Goal: Task Accomplishment & Management: Manage account settings

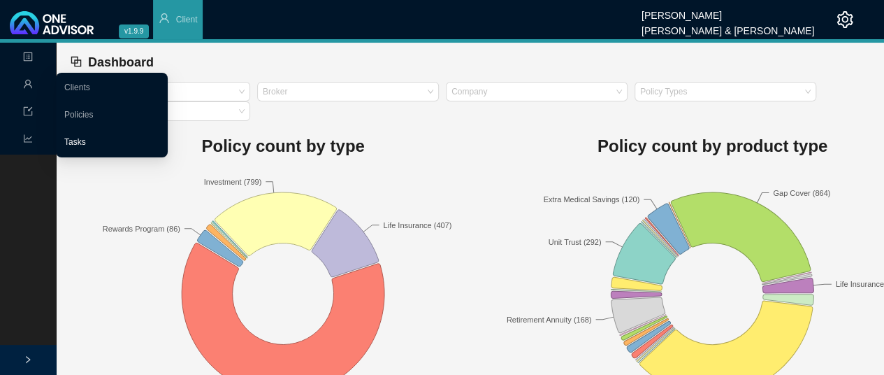
click at [76, 140] on link "Tasks" at bounding box center [75, 142] width 22 height 10
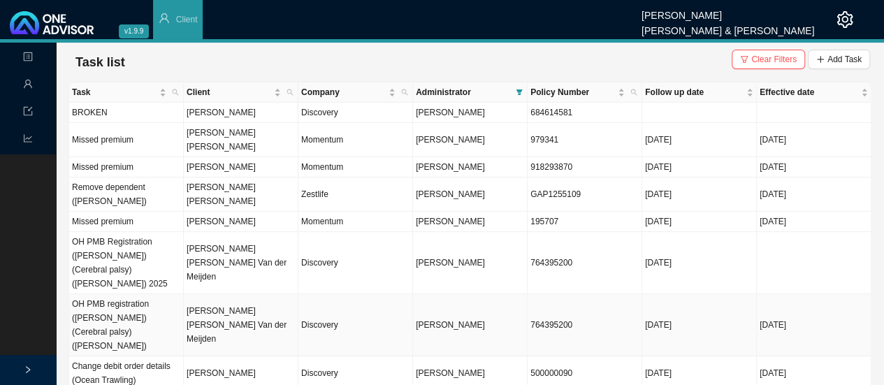
click at [222, 294] on td "[PERSON_NAME] [PERSON_NAME] Van der Meijden" at bounding box center [241, 325] width 115 height 62
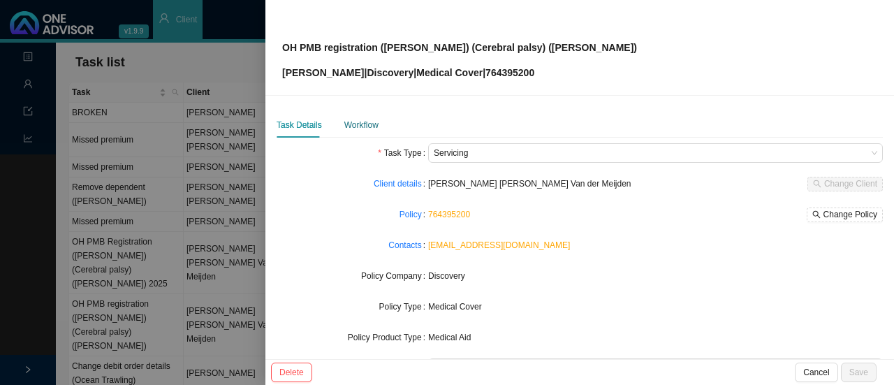
click at [361, 131] on div "Workflow" at bounding box center [361, 125] width 34 height 14
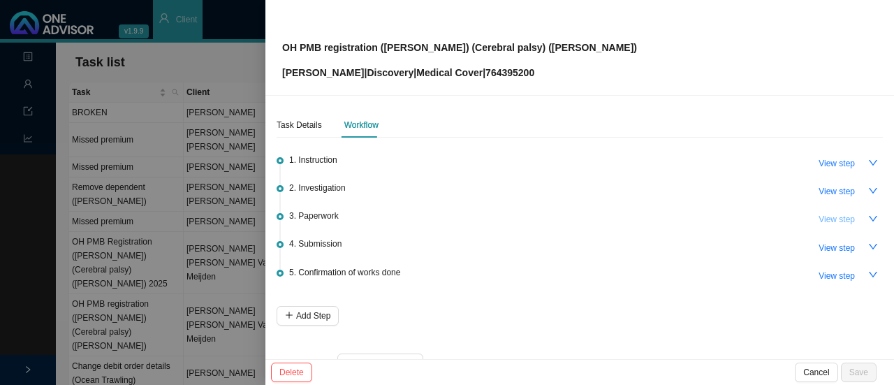
click at [825, 217] on span "View step" at bounding box center [837, 219] width 36 height 14
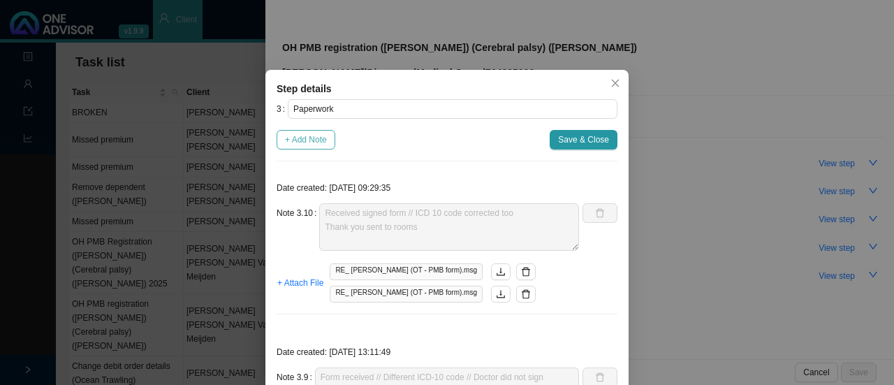
click at [288, 134] on span "+ Add Note" at bounding box center [306, 140] width 42 height 14
type textarea "Received signed form // ICD 10 code corrected too Thank you sent to rooms"
type textarea "Form received // Different ICD-10 code // Doctor did not sign H47.5: Disorders …"
type textarea "Follow up with rooms"
type textarea "Called rooms - No answer. Whatsapp line does not work either."
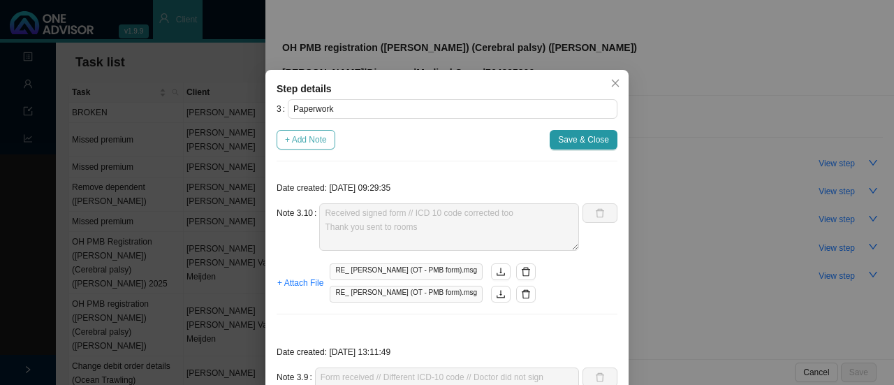
type textarea "Sent to provider / copied client into email [EMAIL_ADDRESS][DOMAIN_NAME]"
type textarea "Form returned. Client signed. Rest of form is blank. Send to providers."
type textarea "- Called client [DATE]. Reminder to send through forms. - Client mentioned she …"
type textarea "Follow up with client (whatsapp & phone call): - Client will send us form with …"
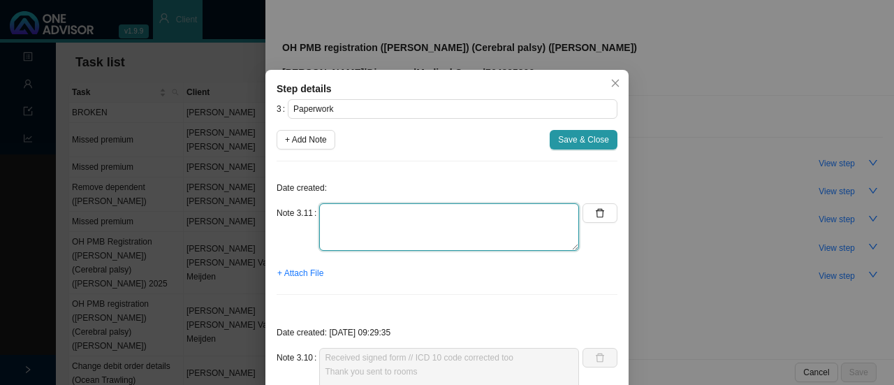
click at [356, 227] on textarea at bounding box center [449, 227] width 260 height 48
type textarea "Rooms asking if motivation letter is required Responded - this would help"
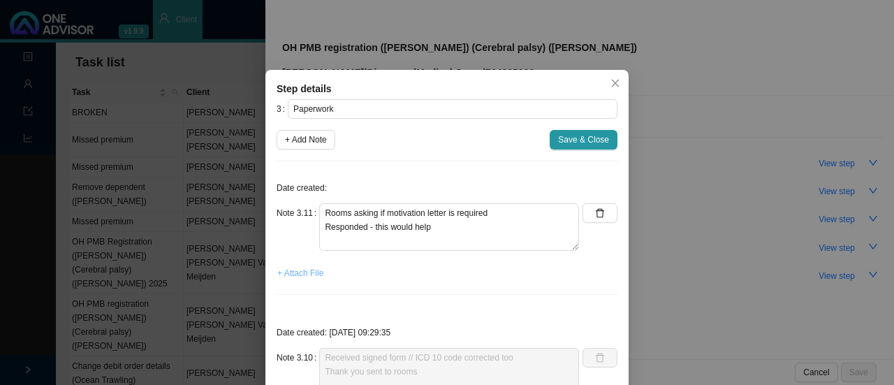
click at [302, 268] on span "+ Attach File" at bounding box center [300, 273] width 46 height 14
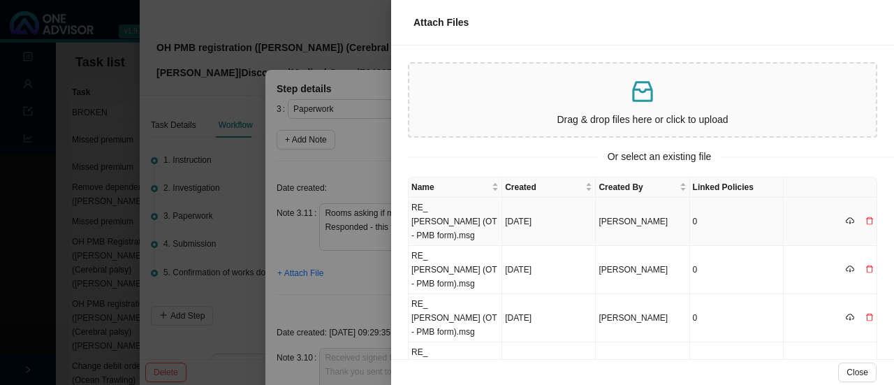
click at [432, 212] on td "RE_ [PERSON_NAME] (OT - PMB form).msg" at bounding box center [456, 222] width 94 height 48
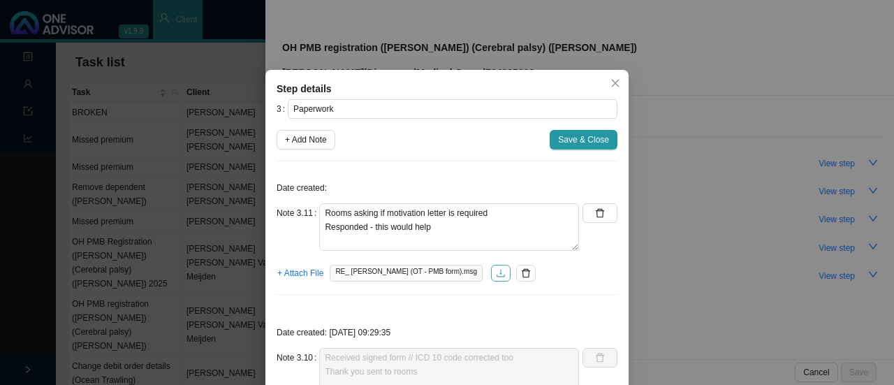
click at [497, 270] on icon "download" at bounding box center [501, 273] width 8 height 8
click at [296, 270] on span "+ Attach File" at bounding box center [300, 273] width 46 height 14
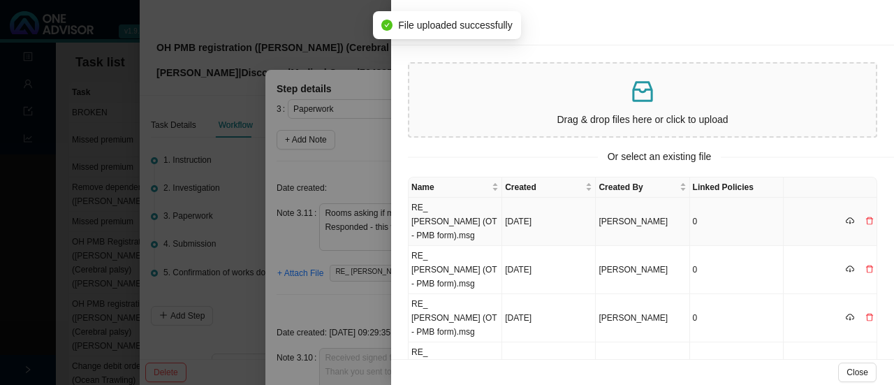
click at [457, 205] on td "RE_ [PERSON_NAME] (OT - PMB form).msg" at bounding box center [456, 222] width 94 height 48
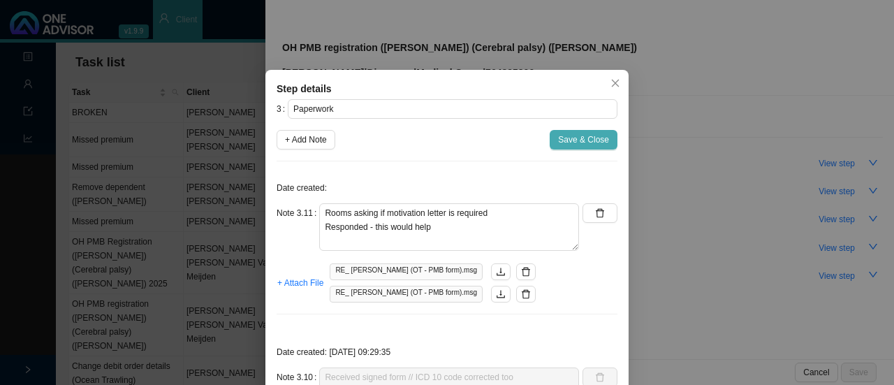
click at [579, 138] on span "Save & Close" at bounding box center [583, 140] width 51 height 14
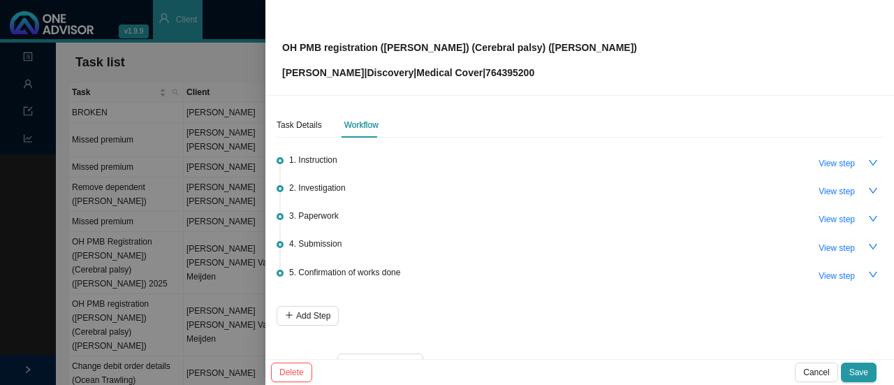
scroll to position [34, 0]
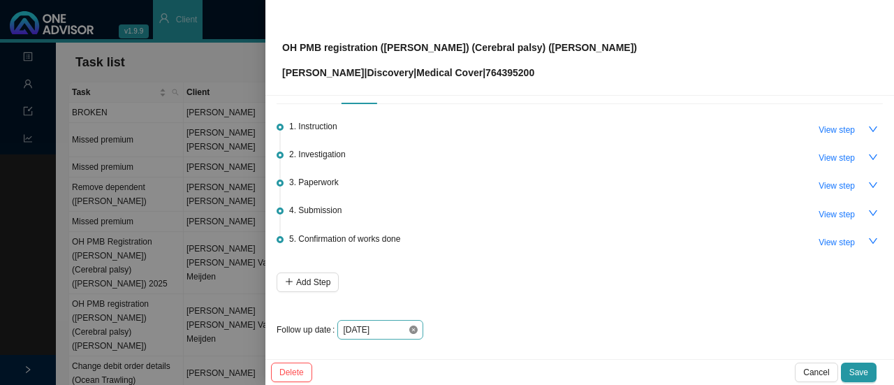
click at [411, 326] on icon "close-circle" at bounding box center [413, 330] width 8 height 8
click at [411, 323] on div at bounding box center [380, 330] width 75 height 14
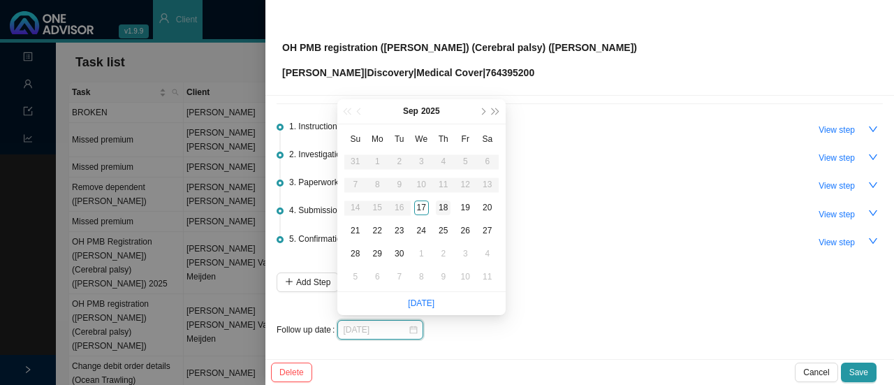
type input "[DATE]"
click at [440, 208] on div "18" at bounding box center [443, 208] width 15 height 15
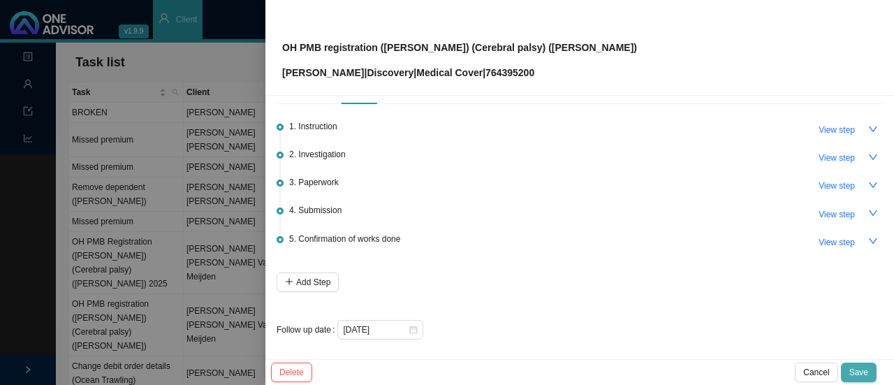
click at [858, 370] on span "Save" at bounding box center [859, 372] width 19 height 14
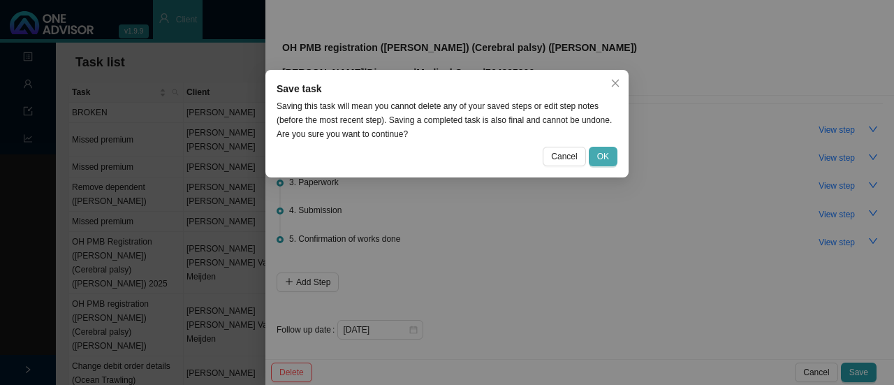
click at [604, 159] on span "OK" at bounding box center [603, 157] width 12 height 14
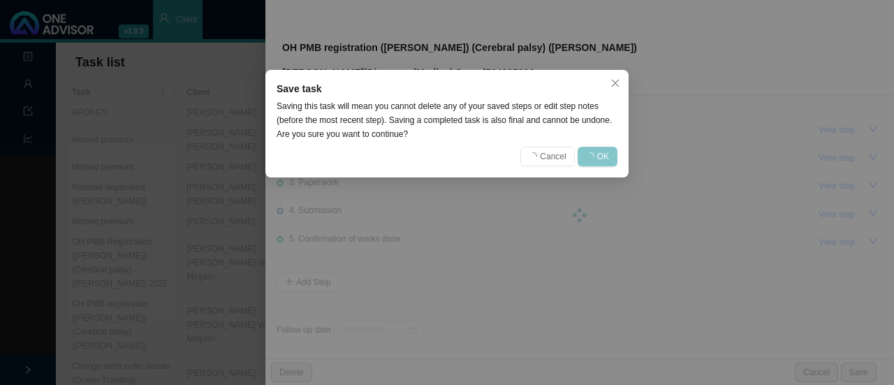
scroll to position [0, 0]
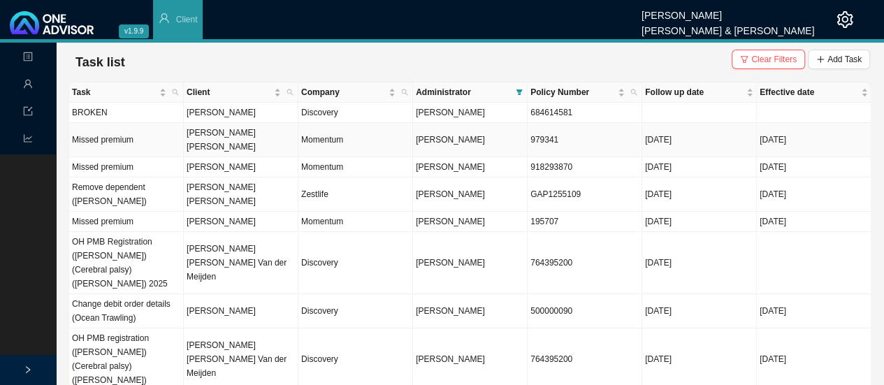
click at [340, 125] on td "Momentum" at bounding box center [355, 140] width 115 height 34
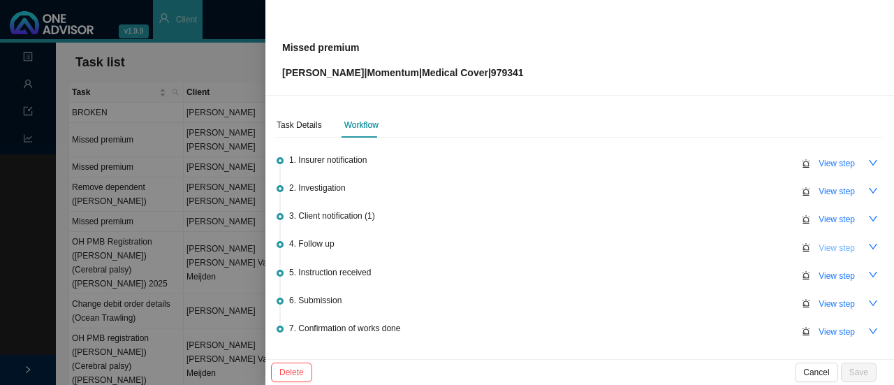
click at [836, 247] on span "View step" at bounding box center [837, 248] width 36 height 14
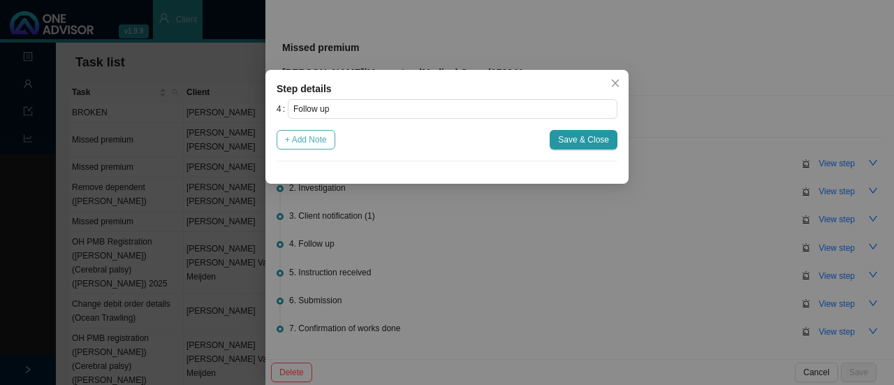
click at [320, 140] on span "+ Add Note" at bounding box center [306, 140] width 42 height 14
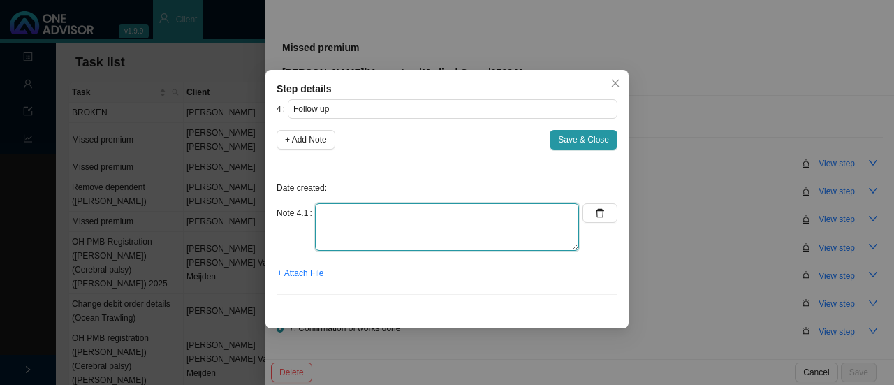
click at [324, 228] on textarea at bounding box center [447, 227] width 264 height 48
type textarea "Reminded client on whatsapp"
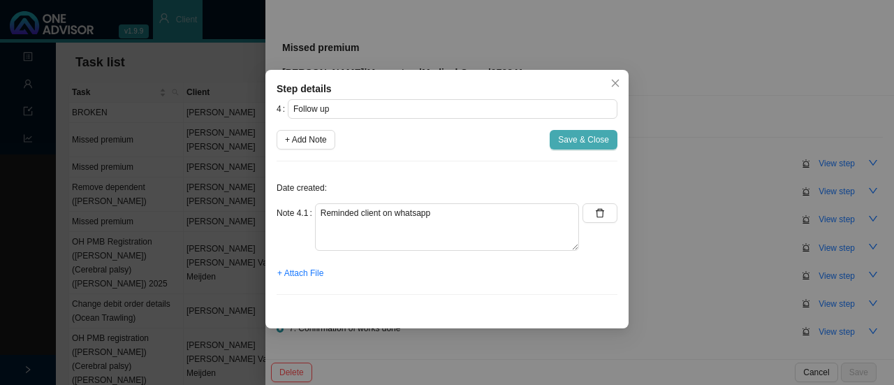
click at [568, 140] on span "Save & Close" at bounding box center [583, 140] width 51 height 14
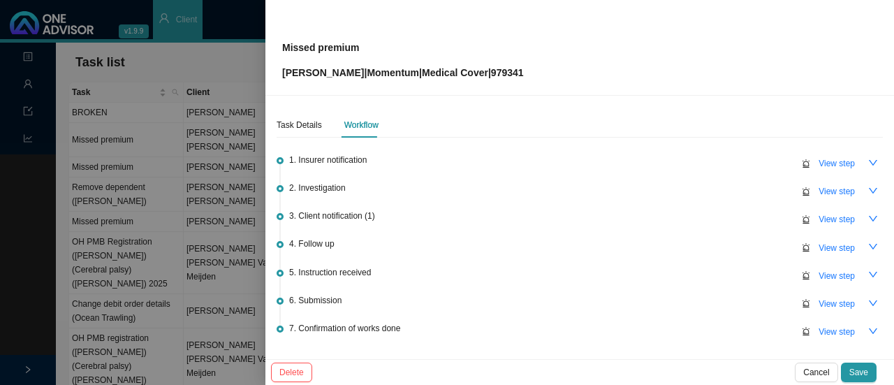
click at [472, 217] on div "3. Client notification (1) View step" at bounding box center [586, 218] width 594 height 21
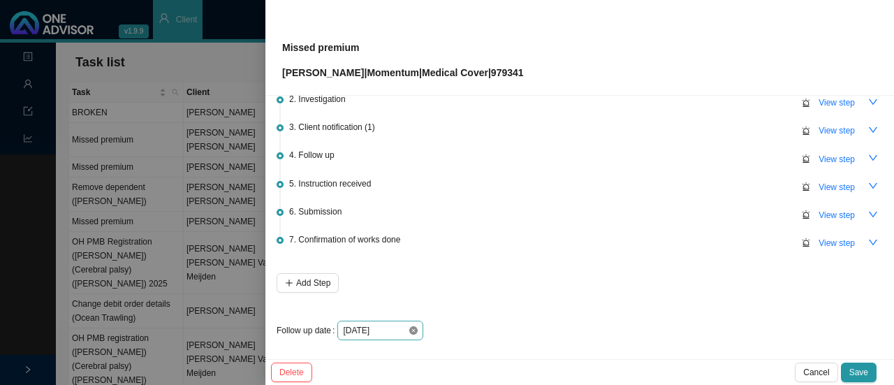
click at [412, 327] on icon "close-circle" at bounding box center [413, 330] width 8 height 8
click at [411, 328] on div at bounding box center [380, 331] width 75 height 14
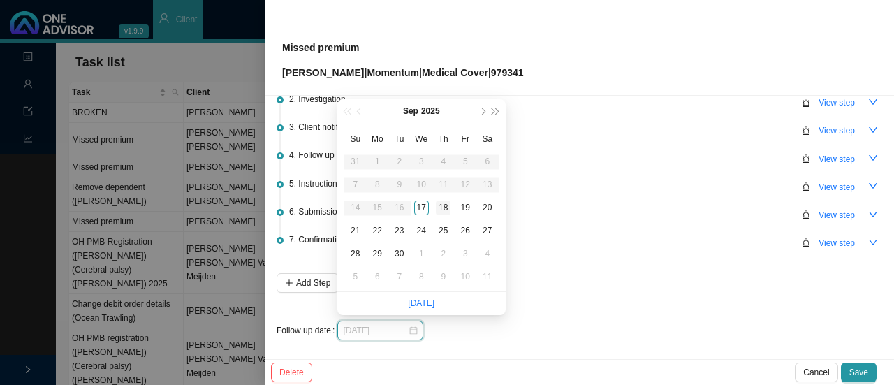
type input "[DATE]"
click at [445, 205] on div "18" at bounding box center [443, 208] width 15 height 15
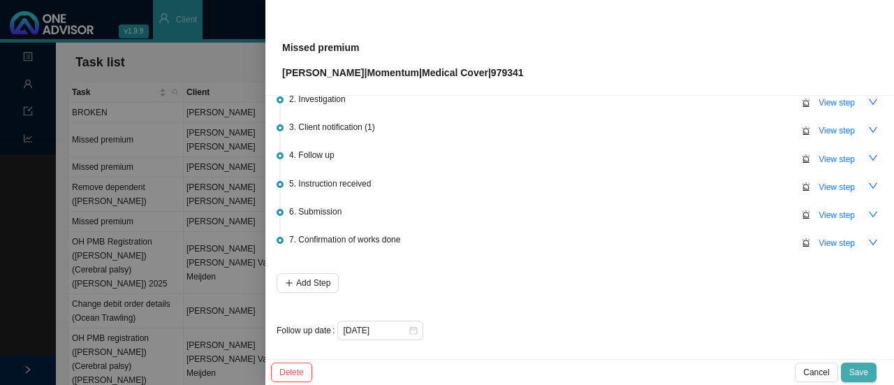
click at [853, 368] on span "Save" at bounding box center [859, 372] width 19 height 14
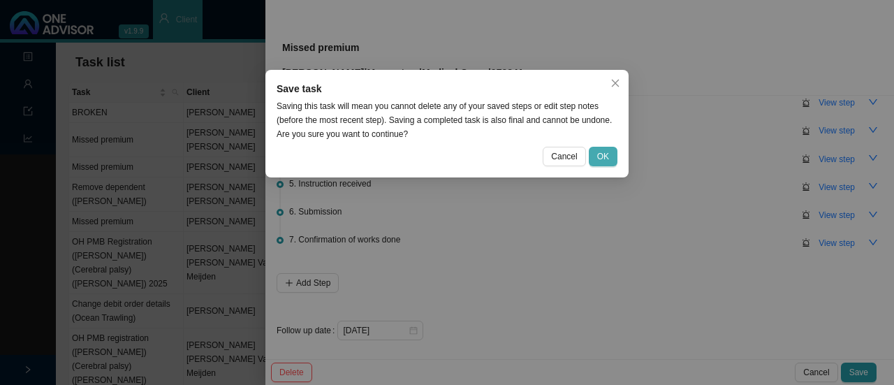
click at [590, 155] on button "OK" at bounding box center [603, 157] width 29 height 20
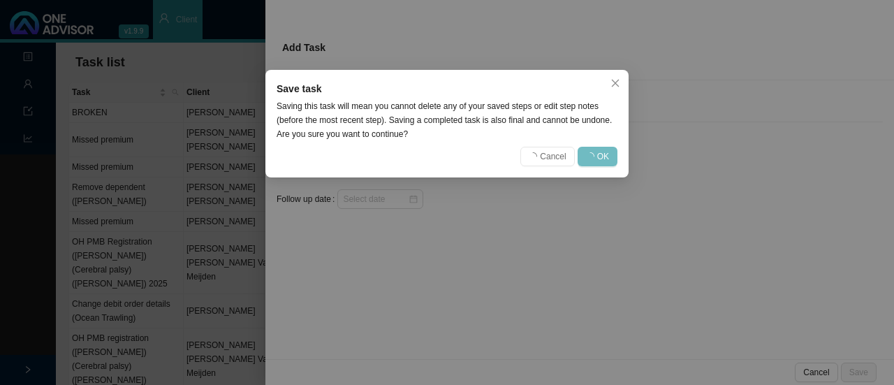
scroll to position [0, 0]
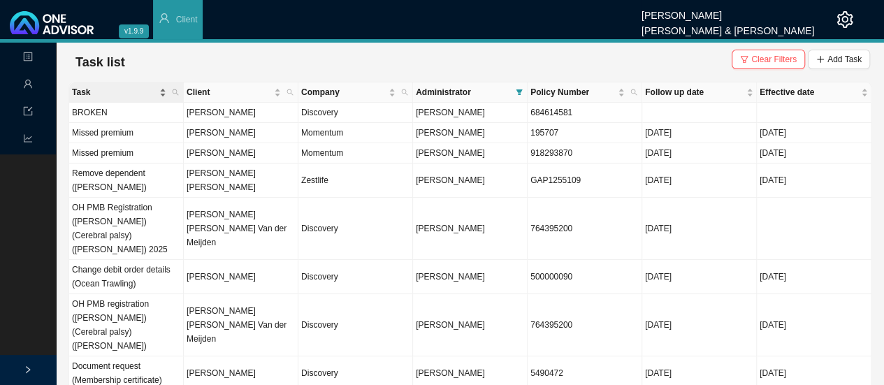
click at [99, 94] on span "Task" at bounding box center [114, 92] width 85 height 14
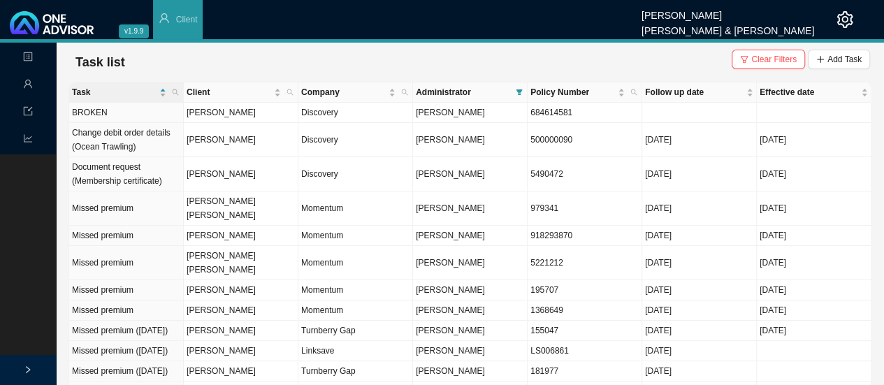
click at [90, 201] on td "Missed premium" at bounding box center [126, 208] width 115 height 34
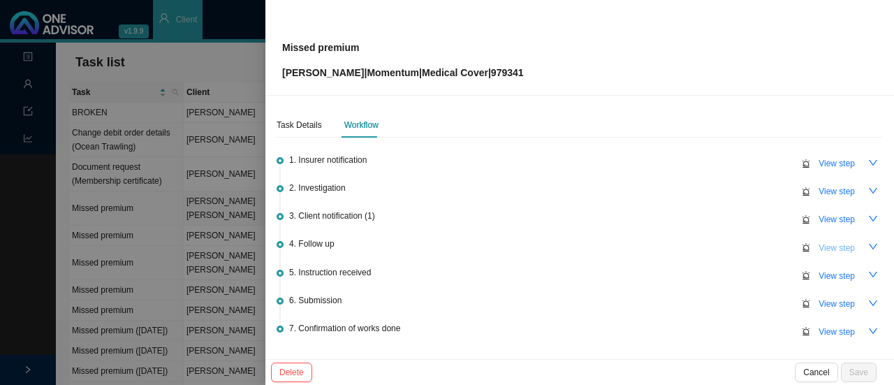
click at [838, 253] on button "View step" at bounding box center [837, 248] width 53 height 20
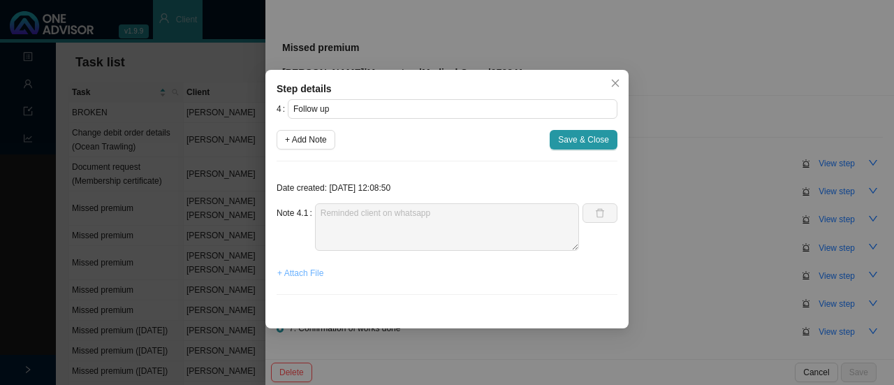
click at [313, 277] on span "+ Attach File" at bounding box center [300, 273] width 46 height 14
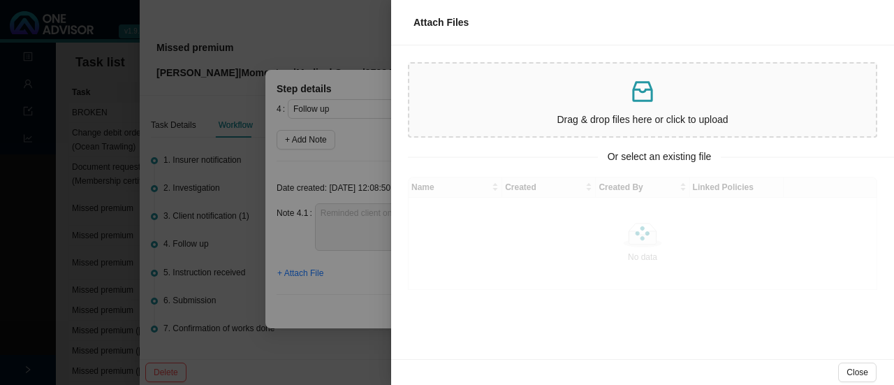
click at [653, 103] on icon "inbox" at bounding box center [643, 92] width 28 height 28
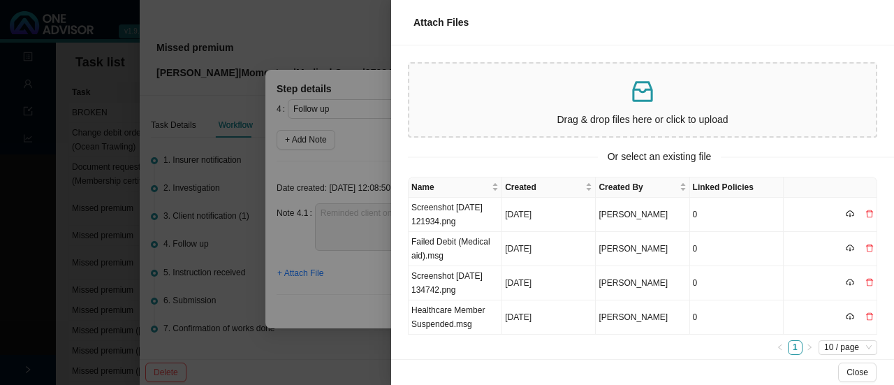
click at [433, 224] on td "Screenshot [DATE] 121934.png" at bounding box center [456, 215] width 94 height 34
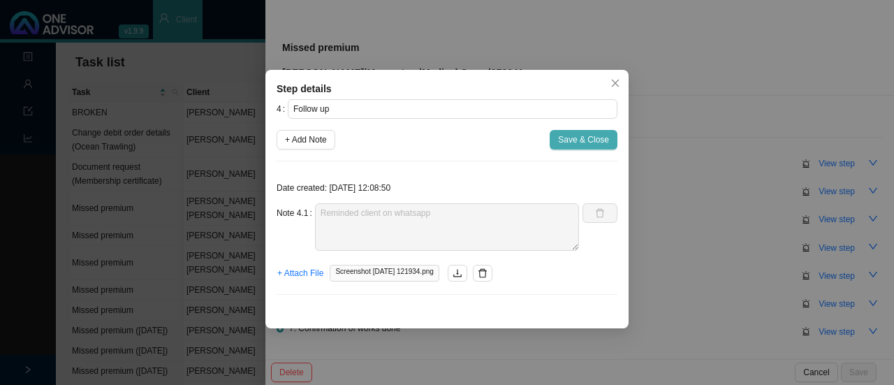
click at [600, 143] on span "Save & Close" at bounding box center [583, 140] width 51 height 14
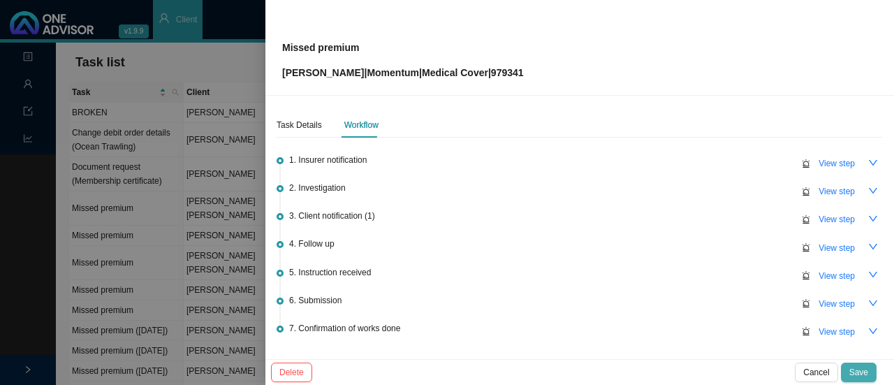
click at [872, 376] on button "Save" at bounding box center [859, 373] width 36 height 20
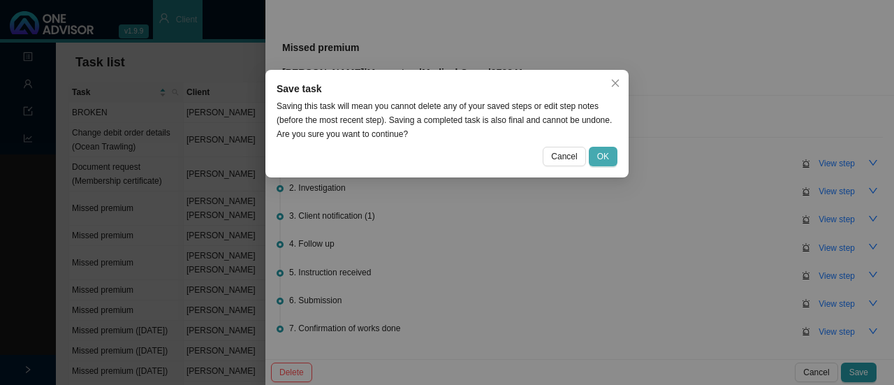
click at [608, 157] on span "OK" at bounding box center [603, 157] width 12 height 14
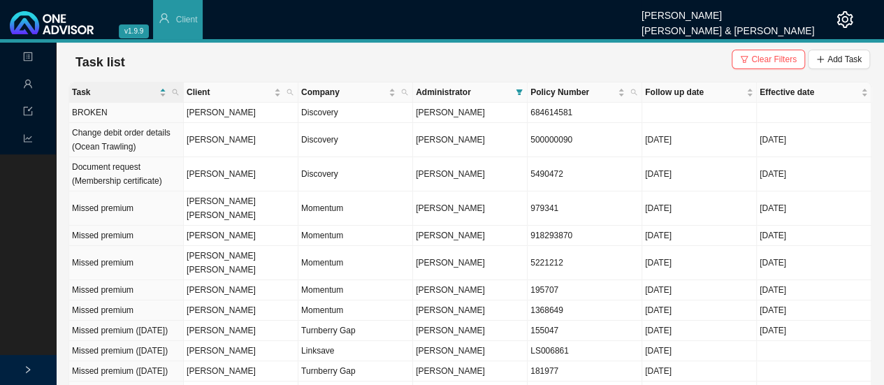
click at [116, 246] on td "Missed premium" at bounding box center [126, 263] width 115 height 34
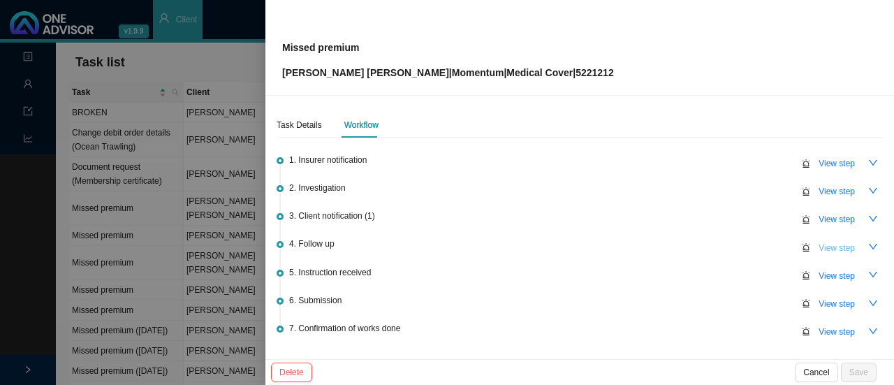
click at [837, 255] on button "View step" at bounding box center [837, 248] width 53 height 20
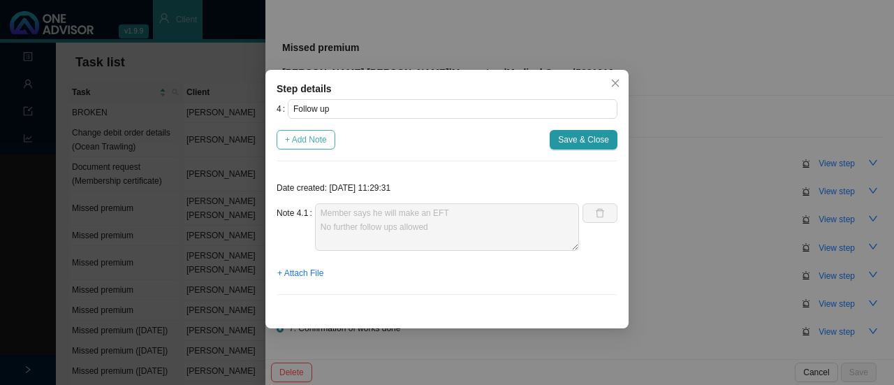
click at [305, 144] on span "+ Add Note" at bounding box center [306, 140] width 42 height 14
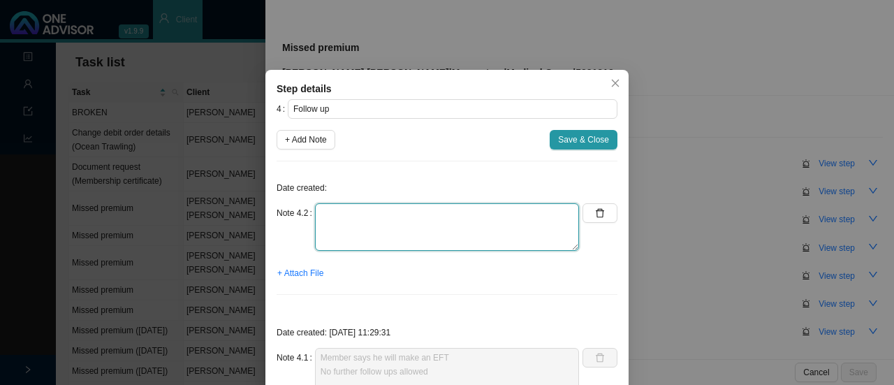
click at [391, 237] on textarea at bounding box center [447, 227] width 264 height 48
type textarea "Reminded client of bill cut off date (18th)"
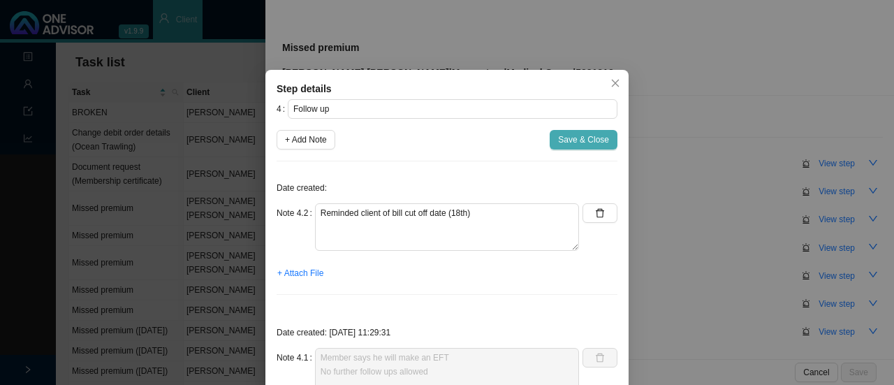
click at [607, 146] on button "Save & Close" at bounding box center [584, 140] width 68 height 20
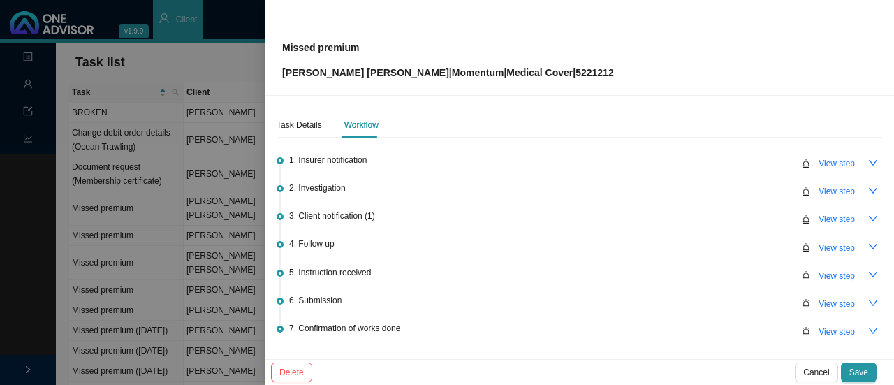
scroll to position [89, 0]
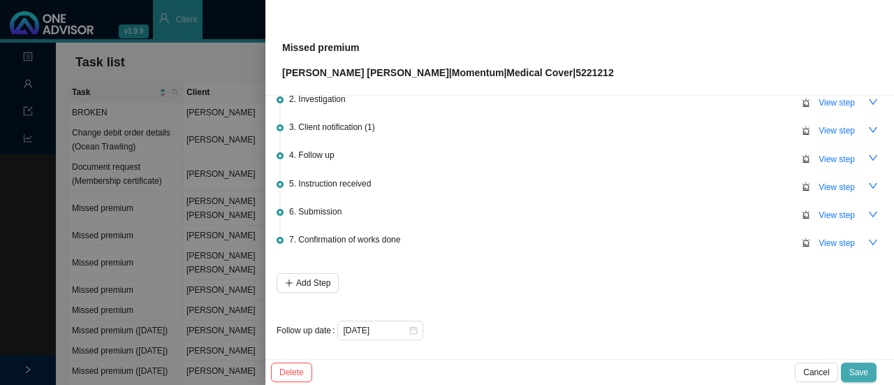
click at [866, 378] on span "Save" at bounding box center [859, 372] width 19 height 14
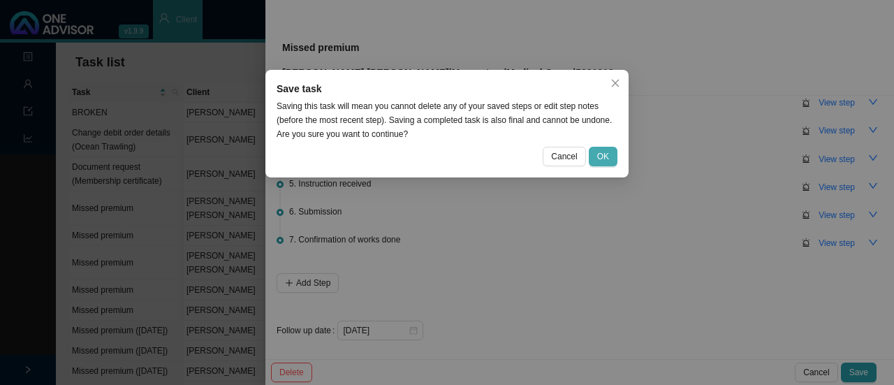
click at [605, 157] on span "OK" at bounding box center [603, 157] width 12 height 14
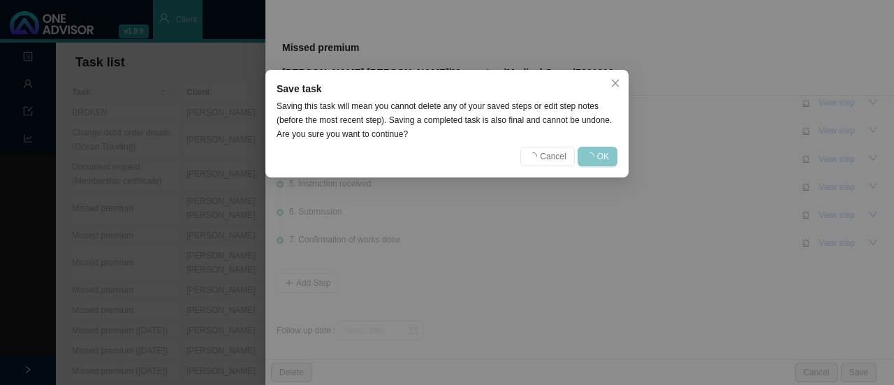
scroll to position [0, 0]
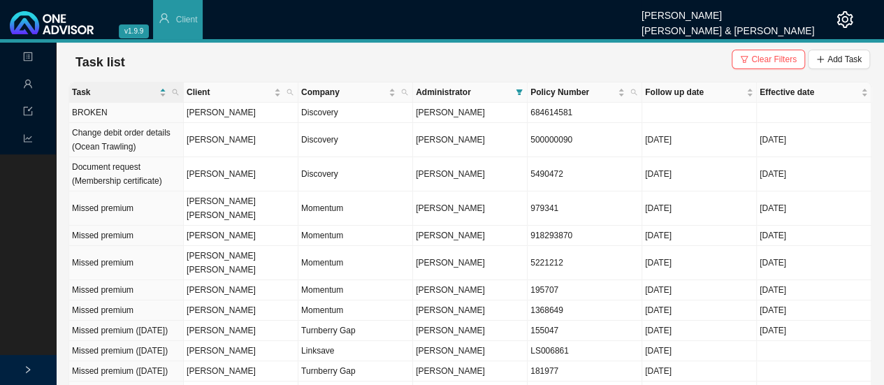
click at [107, 246] on td "Missed premium" at bounding box center [126, 263] width 115 height 34
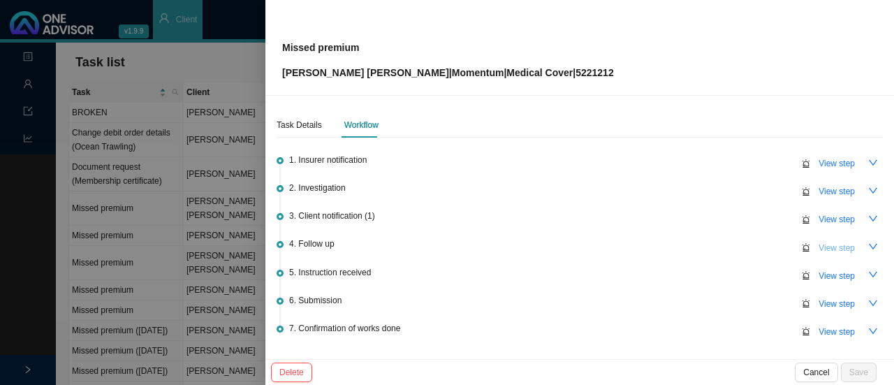
click at [839, 252] on span "View step" at bounding box center [837, 248] width 36 height 14
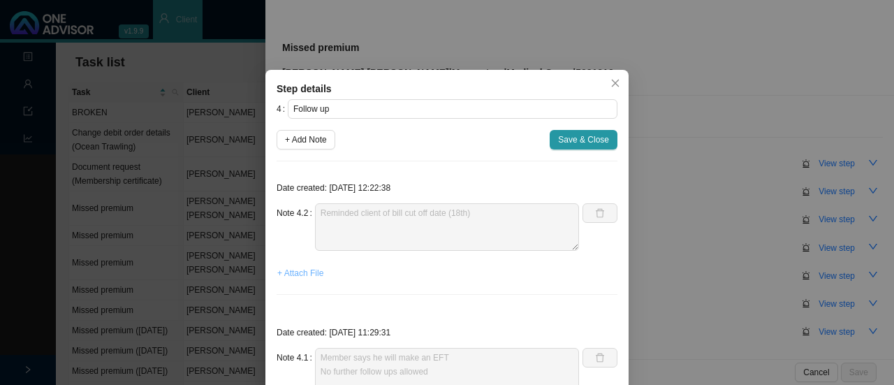
click at [289, 276] on span "+ Attach File" at bounding box center [300, 273] width 46 height 14
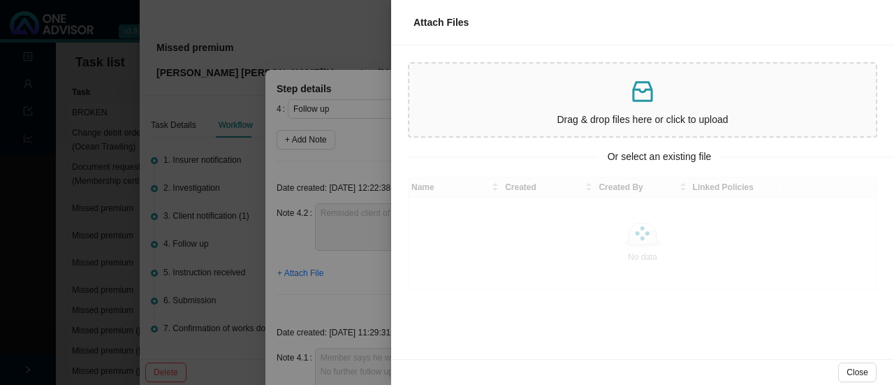
click at [722, 99] on p at bounding box center [643, 92] width 456 height 29
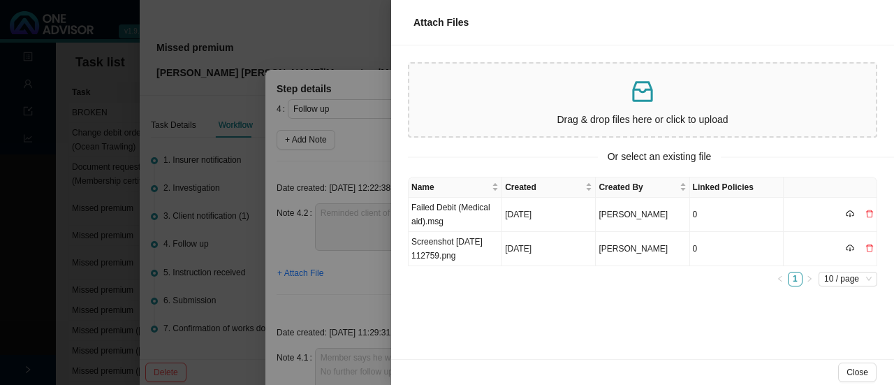
click at [593, 108] on div "Drag & drop files here or click to upload" at bounding box center [643, 99] width 456 height 61
click at [601, 92] on p at bounding box center [643, 92] width 456 height 29
click at [669, 95] on p at bounding box center [643, 92] width 456 height 29
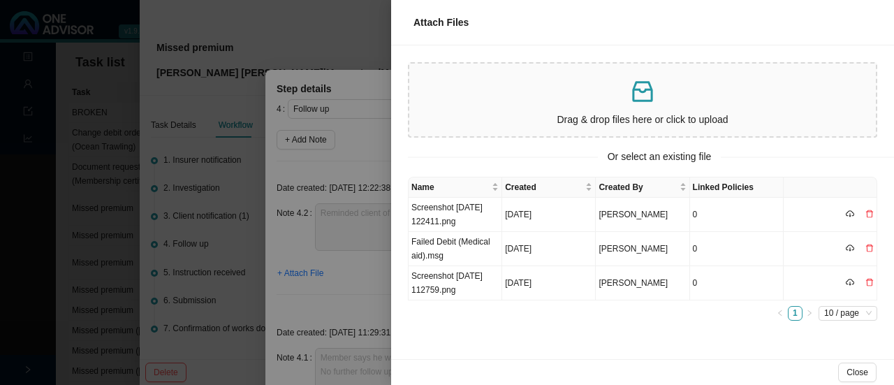
click at [426, 208] on td "Screenshot [DATE] 122411.png" at bounding box center [456, 215] width 94 height 34
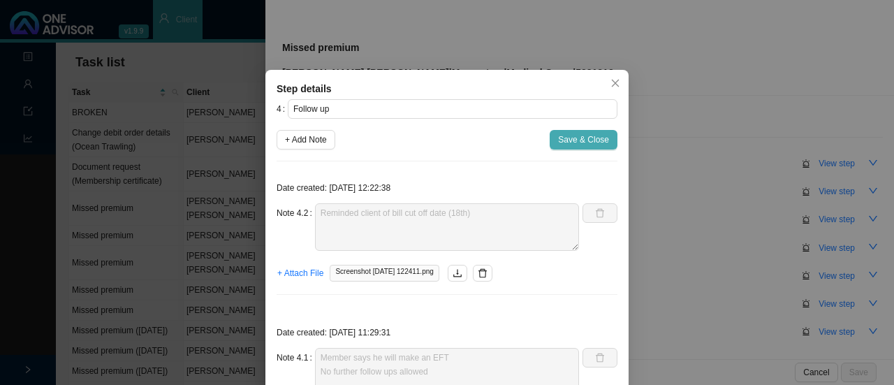
click at [606, 136] on button "Save & Close" at bounding box center [584, 140] width 68 height 20
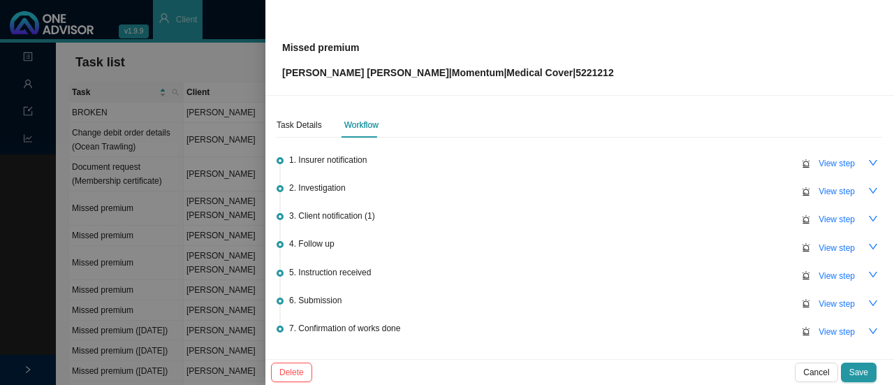
scroll to position [89, 0]
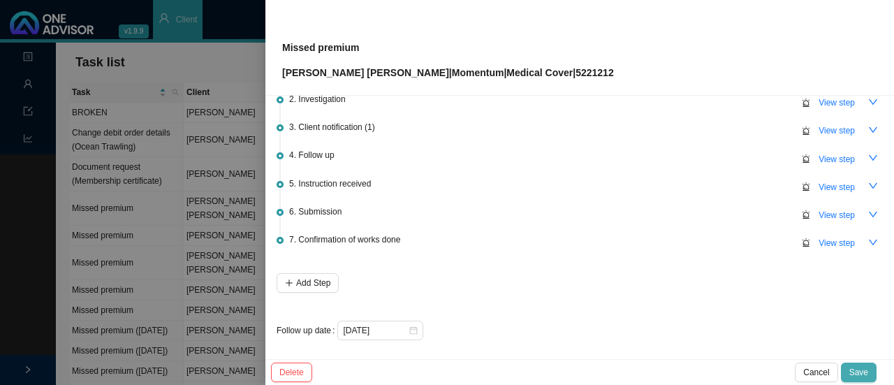
click at [868, 376] on span "Save" at bounding box center [859, 372] width 19 height 14
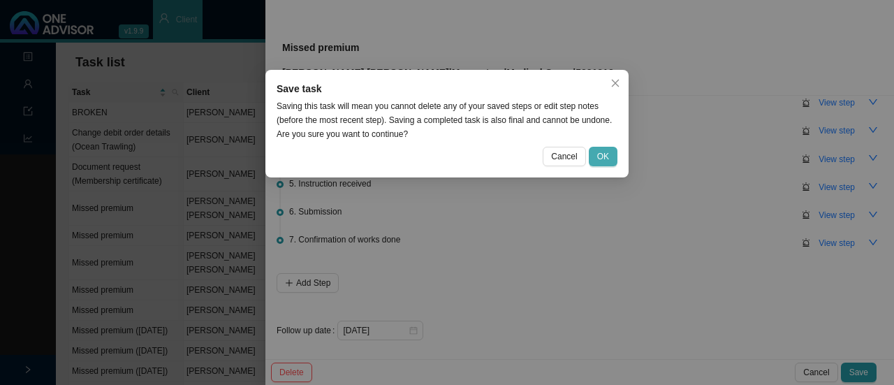
click at [604, 157] on span "OK" at bounding box center [603, 157] width 12 height 14
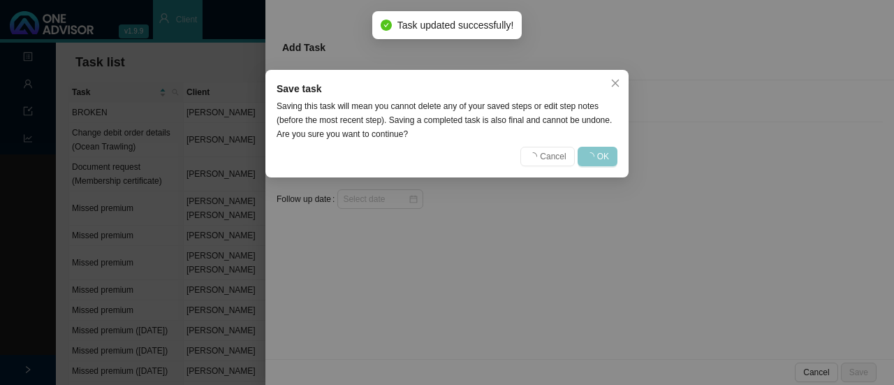
scroll to position [0, 0]
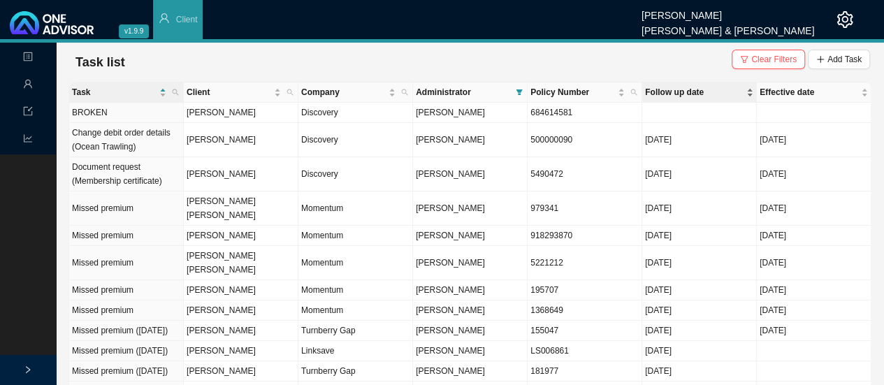
click at [675, 96] on span "Follow up date" at bounding box center [694, 92] width 99 height 14
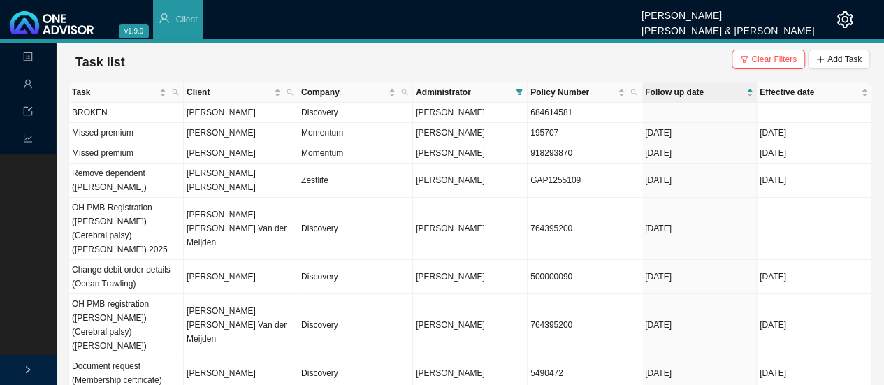
click at [112, 172] on td "Remove dependent ([PERSON_NAME])" at bounding box center [126, 181] width 115 height 34
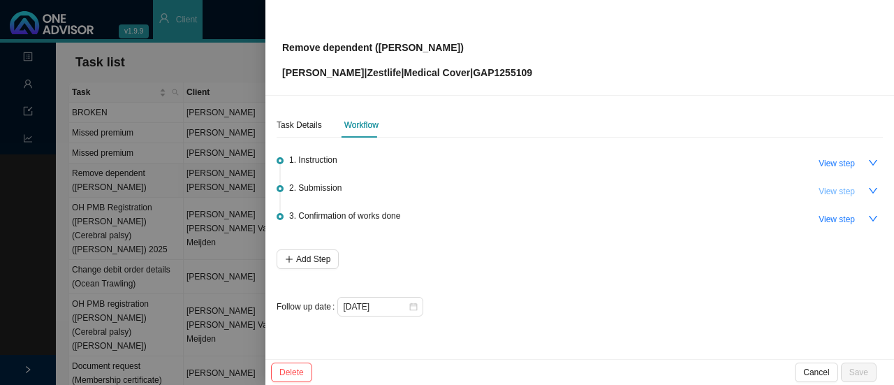
click at [835, 186] on span "View step" at bounding box center [837, 191] width 36 height 14
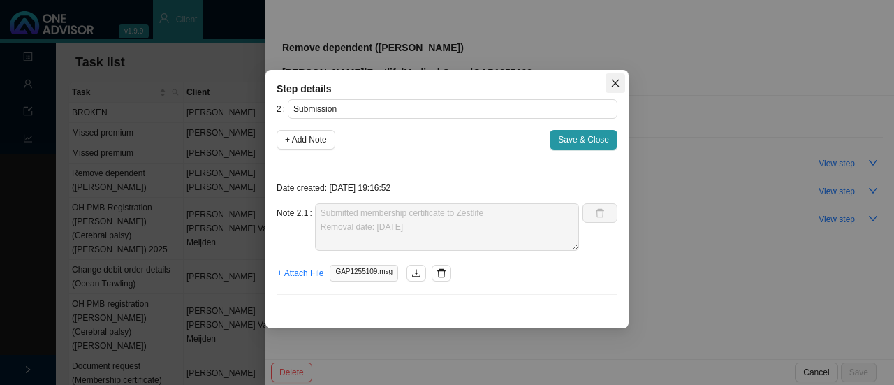
click at [615, 82] on icon "close" at bounding box center [616, 84] width 8 height 8
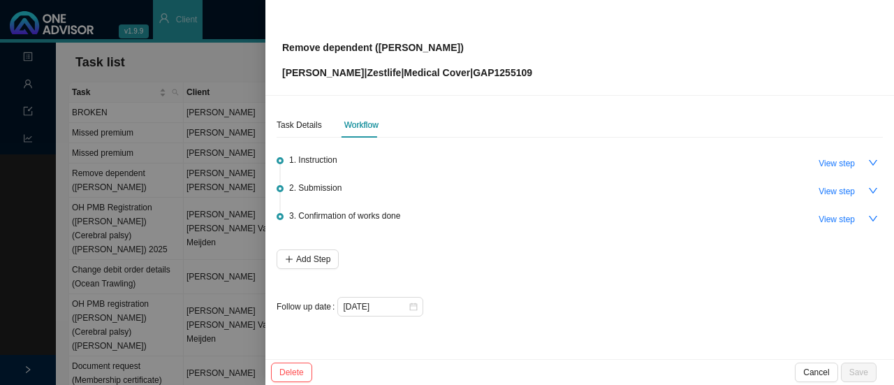
click at [839, 184] on span "View step" at bounding box center [837, 191] width 36 height 14
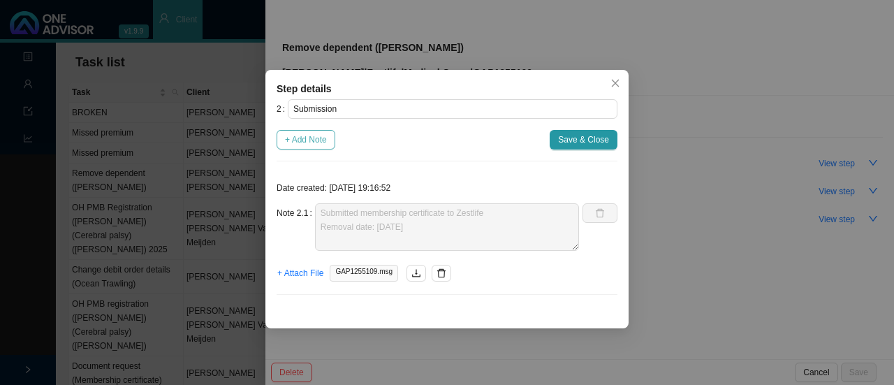
click at [316, 145] on span "+ Add Note" at bounding box center [306, 140] width 42 height 14
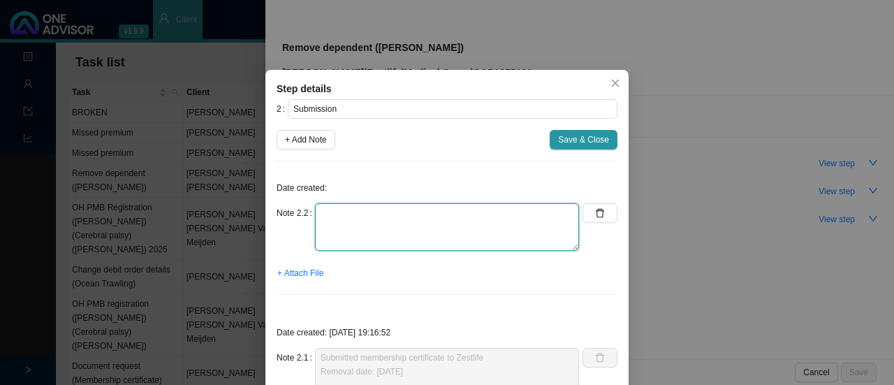
click at [368, 218] on textarea at bounding box center [447, 227] width 264 height 48
type textarea "c"
type textarea "C"
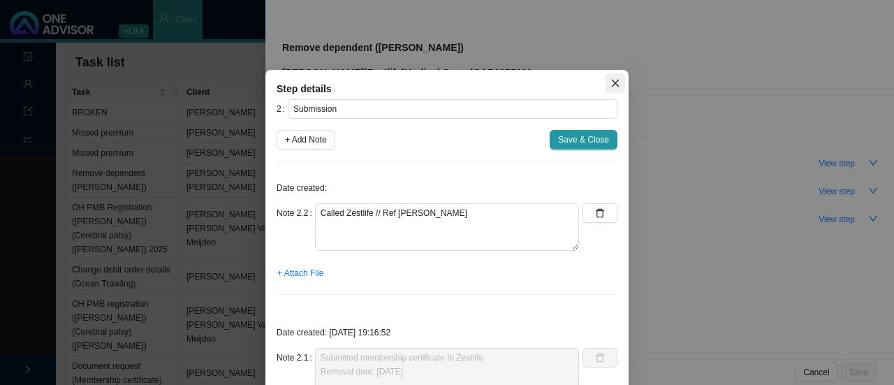
click at [612, 82] on icon "close" at bounding box center [616, 84] width 8 height 8
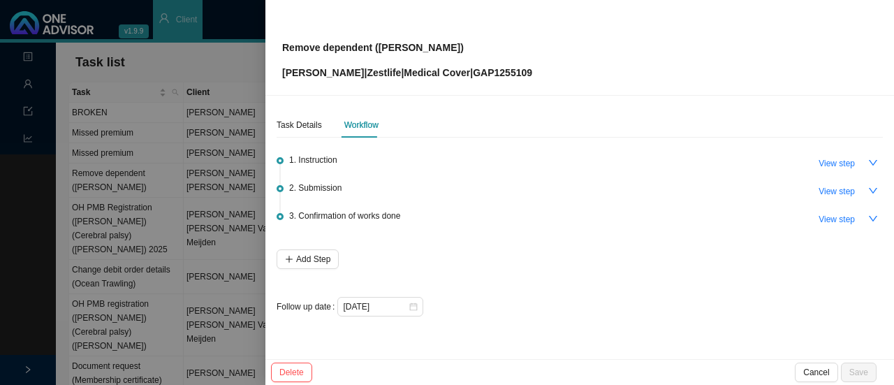
click at [845, 196] on span "View step" at bounding box center [837, 191] width 36 height 14
type textarea "Submitted membership certificate to Zestlife Removal date: [DATE]"
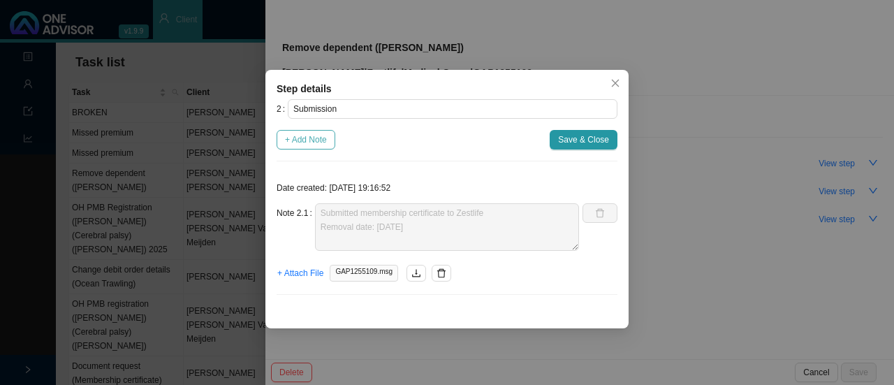
click at [316, 140] on span "+ Add Note" at bounding box center [306, 140] width 42 height 14
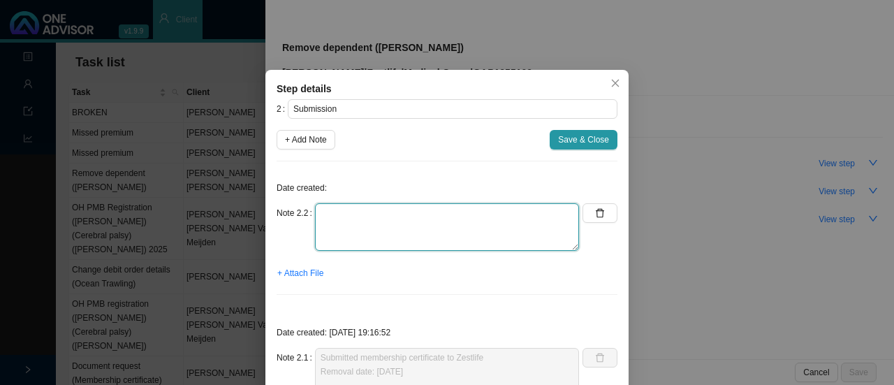
click at [388, 240] on textarea at bounding box center [447, 227] width 264 height 48
click at [456, 212] on textarea "Called Zestlife // Received & done Ref: [PERSON_NAME] // Premium remains the sa…" at bounding box center [447, 227] width 264 height 48
drag, startPoint x: 495, startPoint y: 213, endPoint x: 451, endPoint y: 211, distance: 44.1
click at [451, 211] on textarea "Called Zestlife // Received & done // Ref: [PERSON_NAME] // Premium remains the…" at bounding box center [447, 227] width 264 height 48
click at [562, 214] on textarea "Called Zestlife // Received & done // Premium remains the same" at bounding box center [447, 227] width 264 height 48
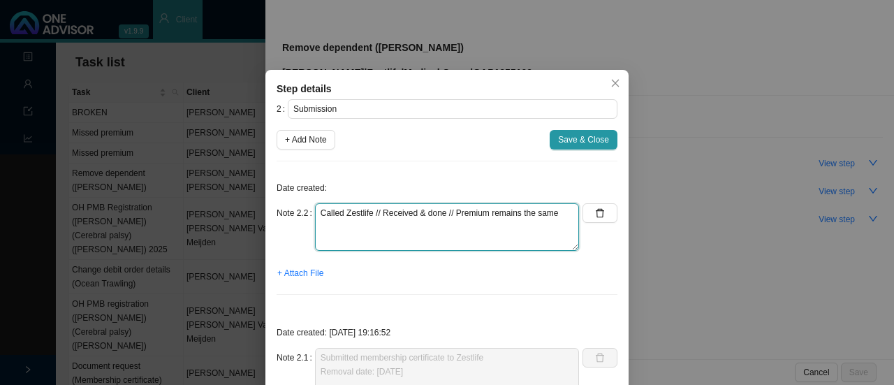
paste textarea "Ref: [PERSON_NAME]"
type textarea "Called Zestlife // Received & done // Premium remains the same Ref: [PERSON_NAM…"
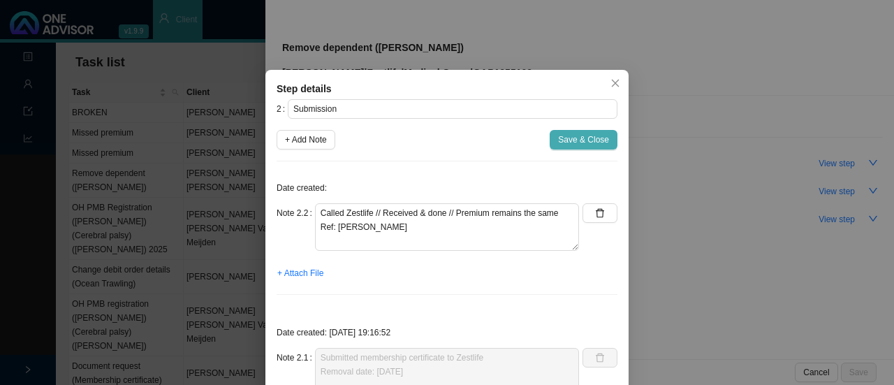
click at [572, 144] on span "Save & Close" at bounding box center [583, 140] width 51 height 14
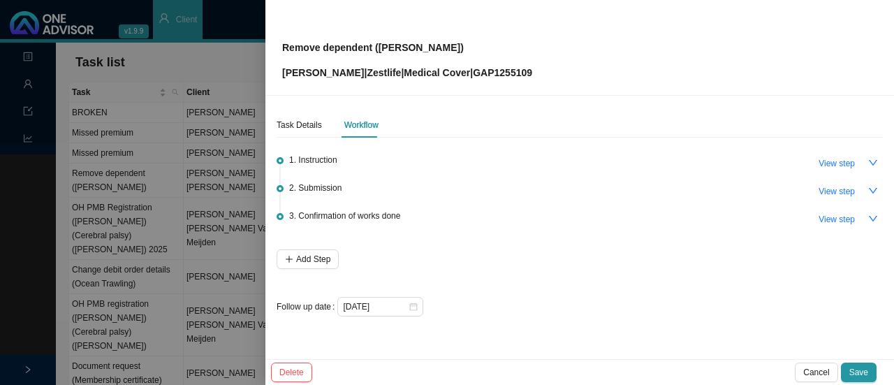
click at [847, 193] on span "View step" at bounding box center [837, 191] width 36 height 14
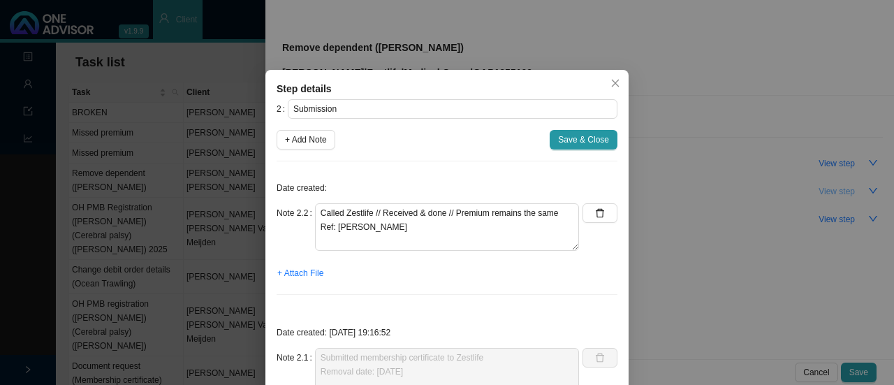
click at [305, 141] on span "+ Add Note" at bounding box center [306, 140] width 42 height 14
type textarea "Called Zestlife // Received & done // Premium remains the same Ref: [PERSON_NAM…"
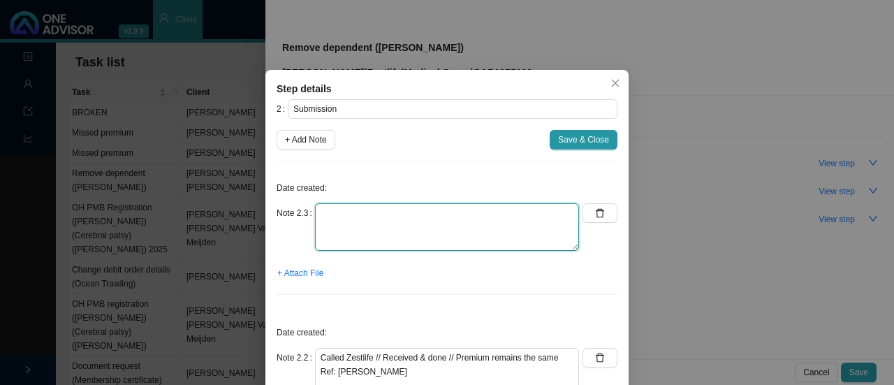
click at [373, 217] on textarea at bounding box center [447, 227] width 264 height 48
type textarea "Document received from Zestlife"
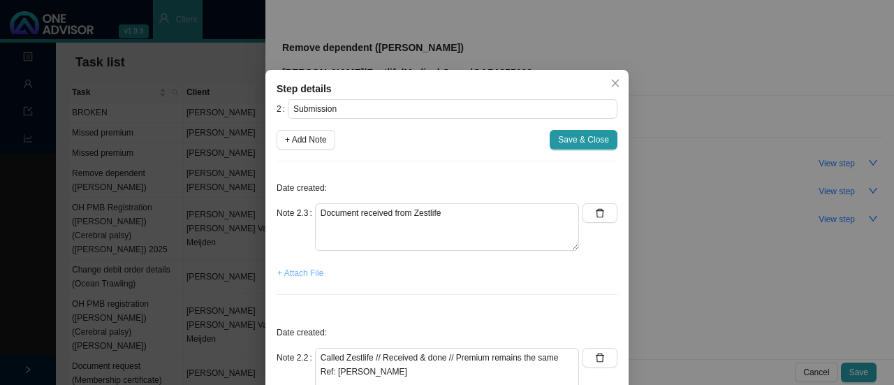
click at [298, 267] on span "+ Attach File" at bounding box center [300, 273] width 46 height 14
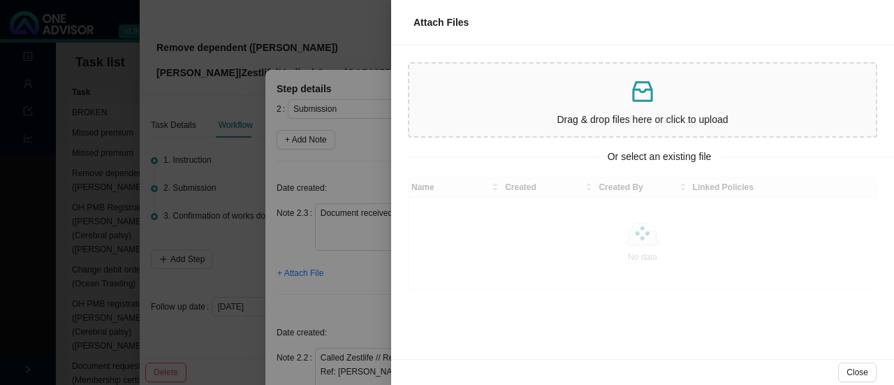
click at [732, 87] on p at bounding box center [643, 92] width 456 height 29
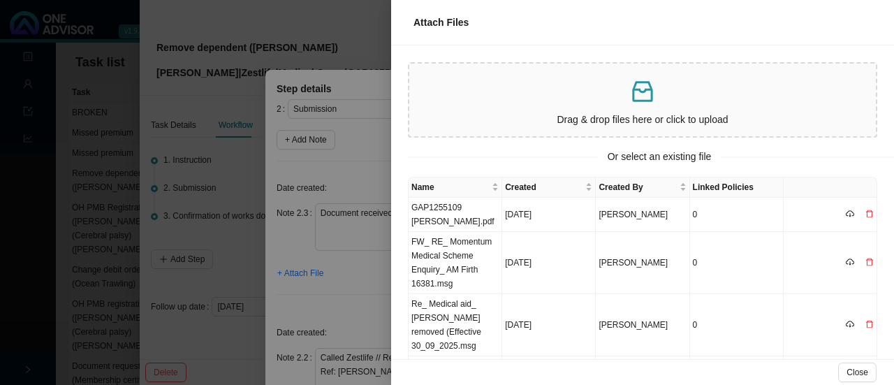
click at [440, 211] on td "GAP1255109 [PERSON_NAME].pdf" at bounding box center [456, 215] width 94 height 34
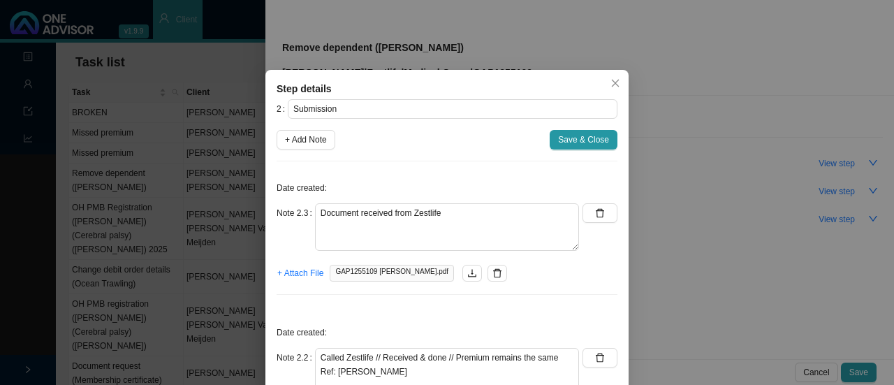
click at [286, 274] on span "+ Attach File" at bounding box center [300, 273] width 46 height 14
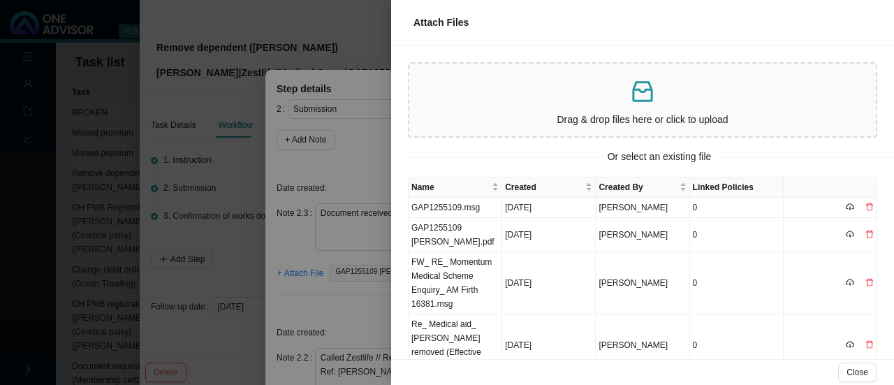
click at [430, 204] on td "GAP1255109.msg" at bounding box center [456, 208] width 94 height 20
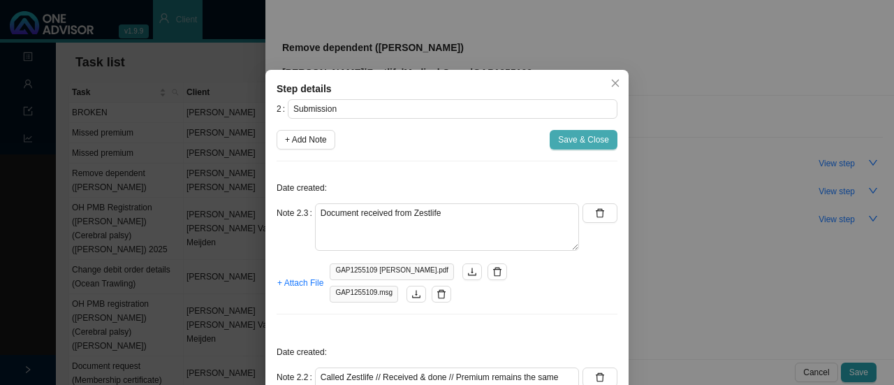
click at [579, 138] on span "Save & Close" at bounding box center [583, 140] width 51 height 14
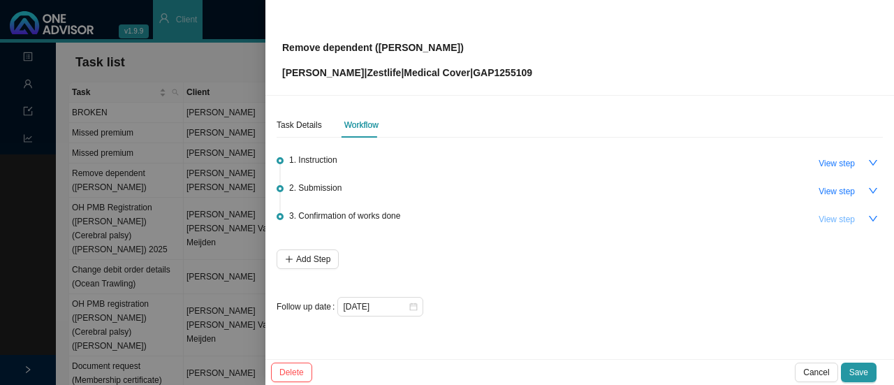
click at [841, 221] on span "View step" at bounding box center [837, 219] width 36 height 14
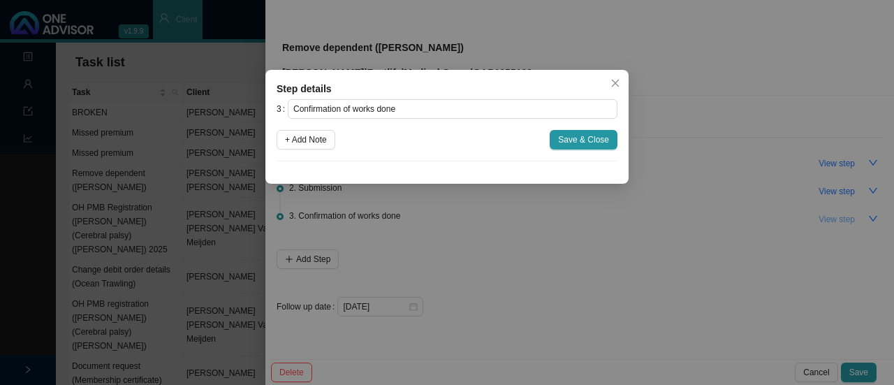
click at [314, 140] on span "+ Add Note" at bounding box center [306, 140] width 42 height 14
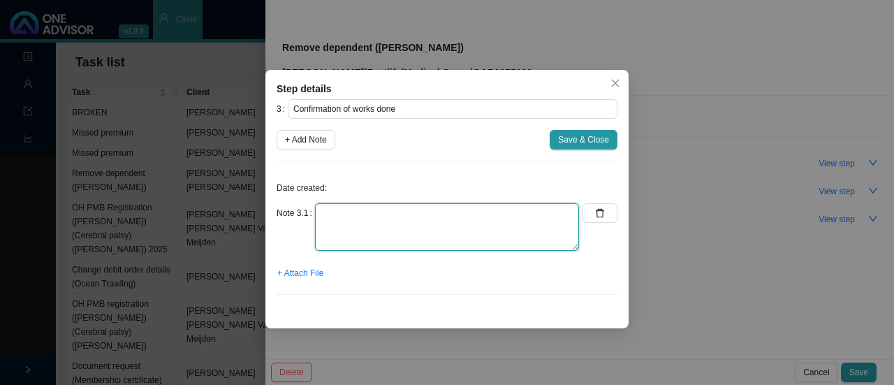
click at [368, 217] on textarea at bounding box center [447, 227] width 264 height 48
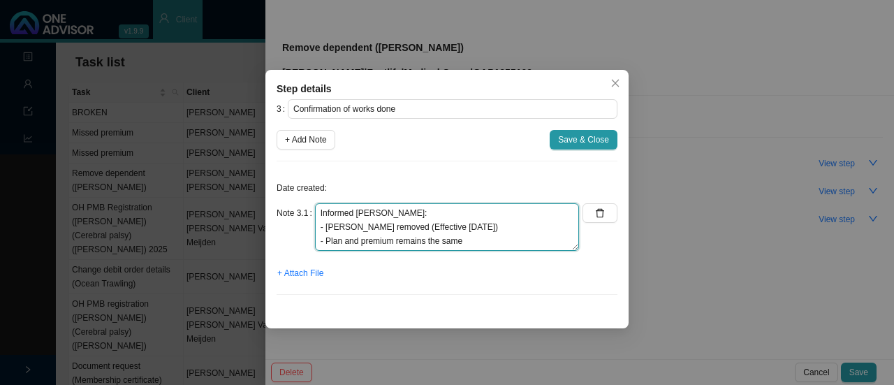
scroll to position [10, 0]
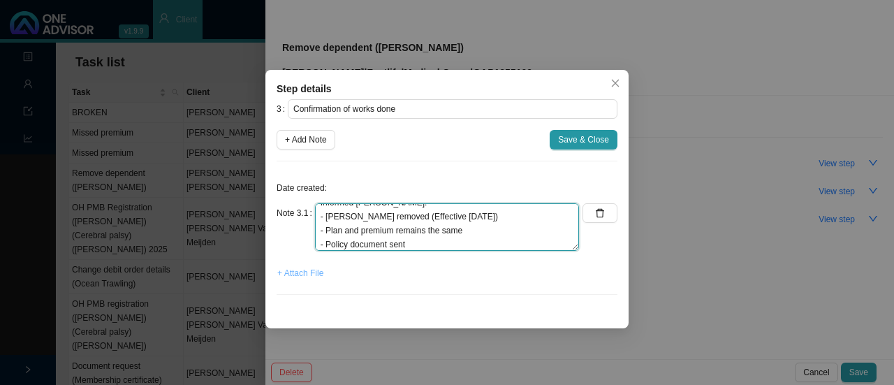
type textarea "Informed [PERSON_NAME]: - [PERSON_NAME] removed (Effective [DATE]) - Plan and p…"
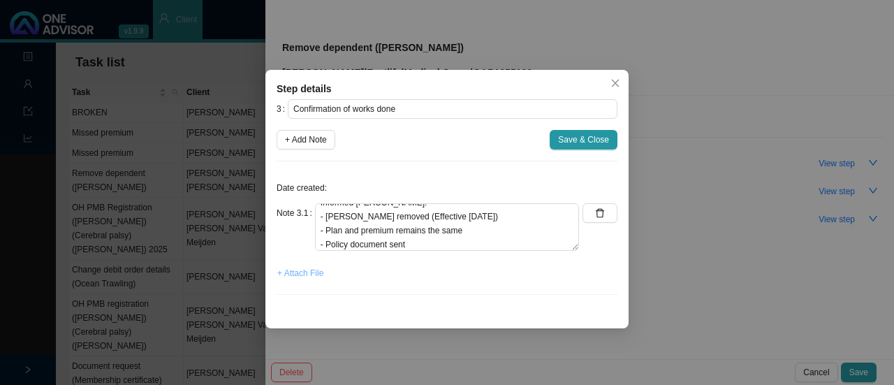
click at [305, 277] on span "+ Attach File" at bounding box center [300, 273] width 46 height 14
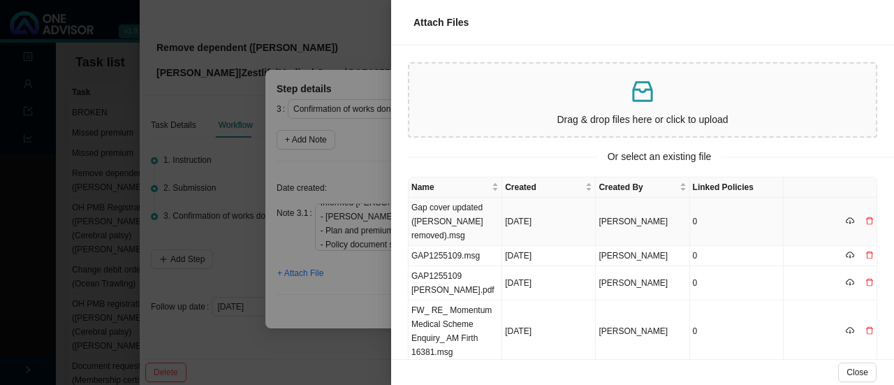
click at [460, 217] on td "Gap cover updated ([PERSON_NAME] removed).msg" at bounding box center [456, 222] width 94 height 48
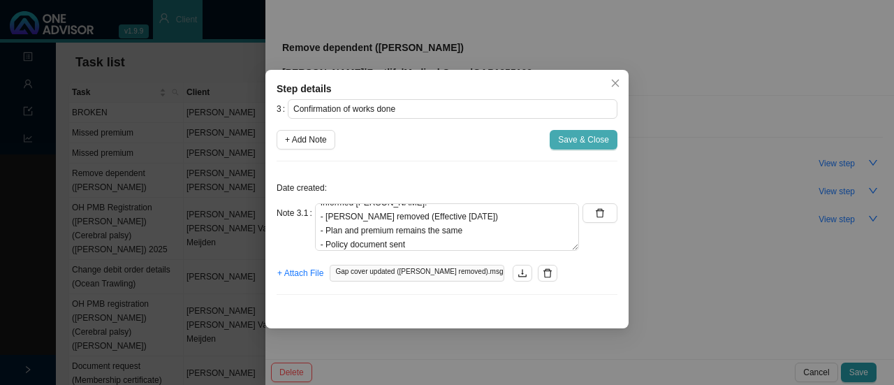
click at [563, 137] on span "Save & Close" at bounding box center [583, 140] width 51 height 14
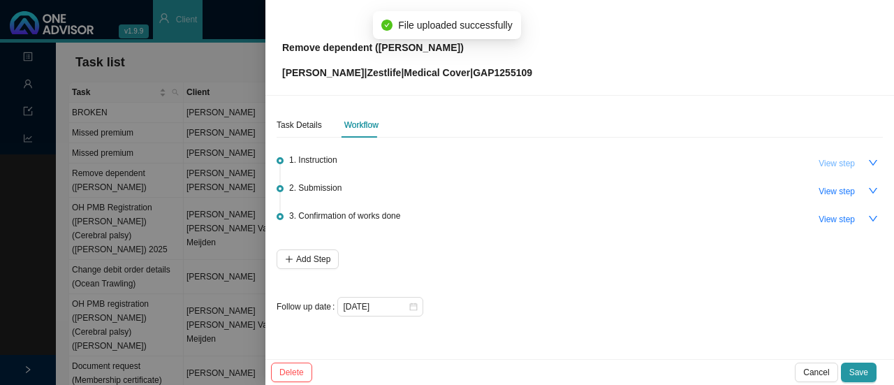
click at [841, 159] on span "View step" at bounding box center [837, 164] width 36 height 14
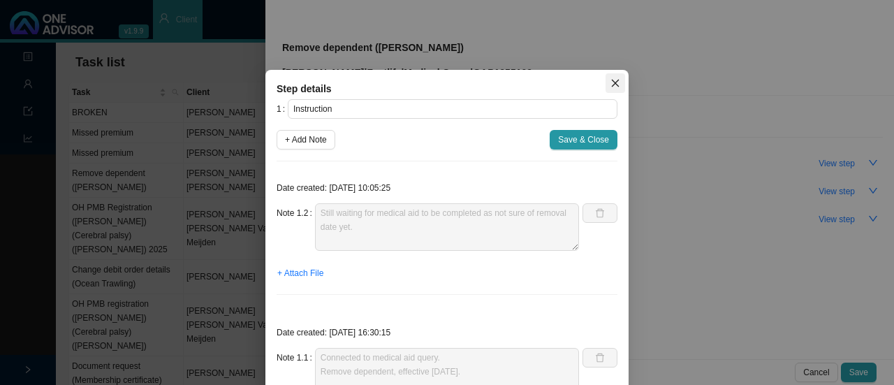
click at [612, 81] on icon "close" at bounding box center [616, 84] width 8 height 8
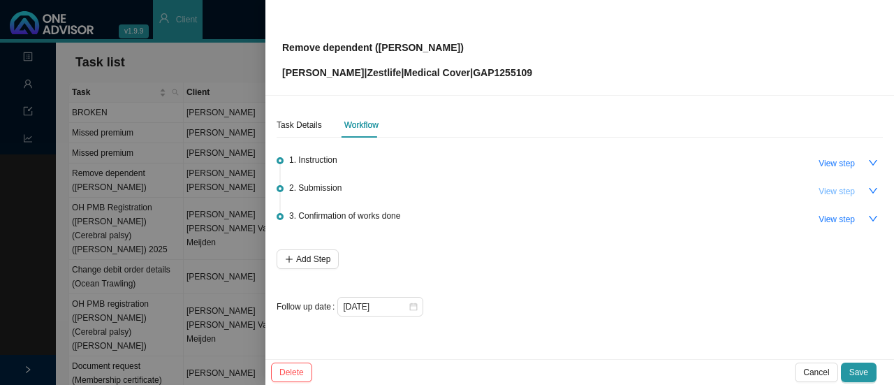
click at [858, 187] on button "View step" at bounding box center [837, 192] width 53 height 20
type input "Submission"
type textarea "Document received from Zestlife"
type textarea "Called Zestlife // Received & done // Premium remains the same Ref: [PERSON_NAM…"
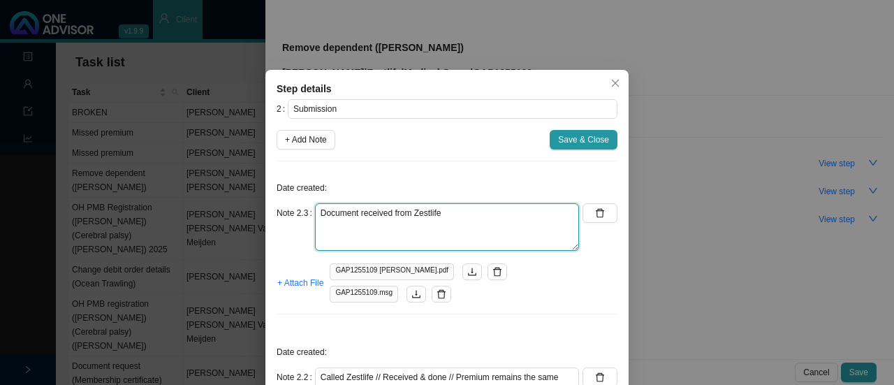
click at [463, 205] on textarea "Document received from Zestlife" at bounding box center [447, 227] width 264 height 48
click at [510, 210] on textarea "Document received from Zestlife // Changes done Policy updated according to mem…" at bounding box center [447, 227] width 264 height 48
type textarea "Document received from Zestlife // Changes done. Policy updated according to me…"
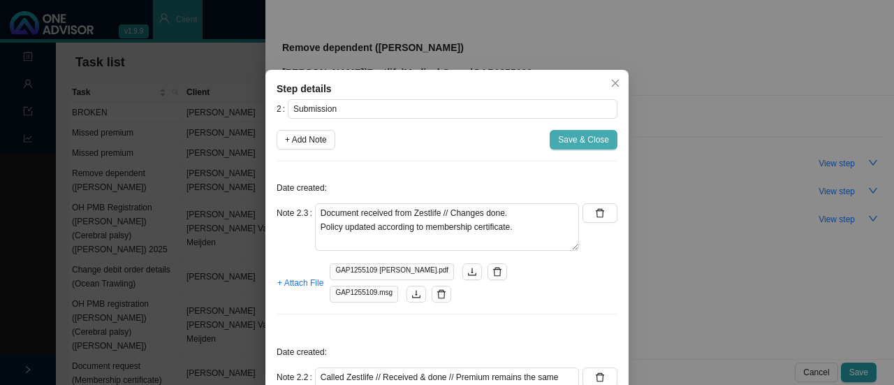
click at [576, 140] on span "Save & Close" at bounding box center [583, 140] width 51 height 14
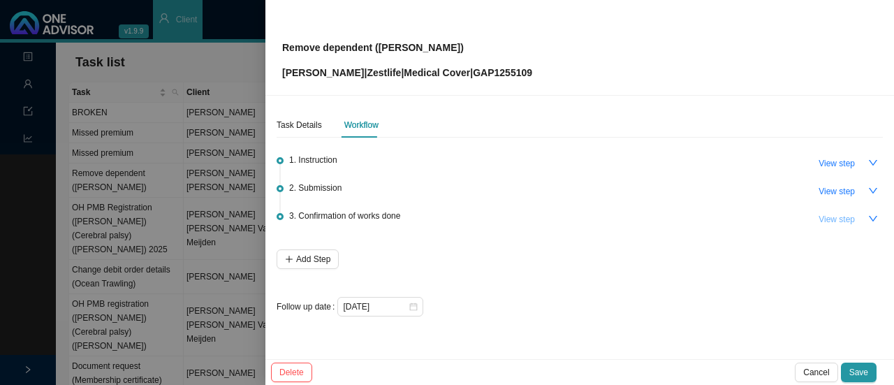
click at [848, 223] on span "View step" at bounding box center [837, 219] width 36 height 14
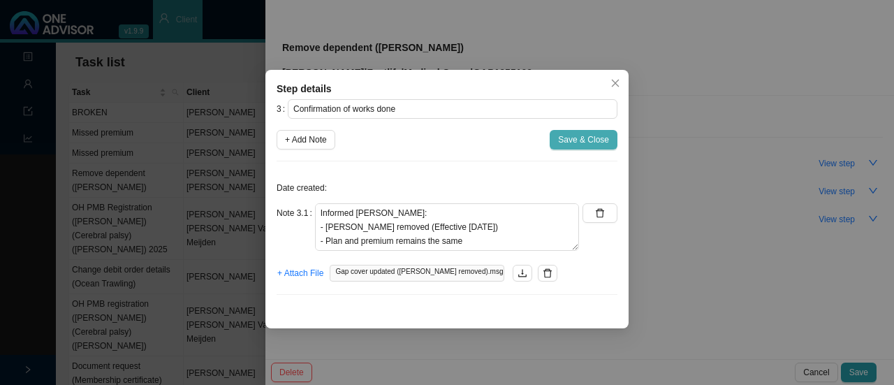
click at [594, 145] on span "Save & Close" at bounding box center [583, 140] width 51 height 14
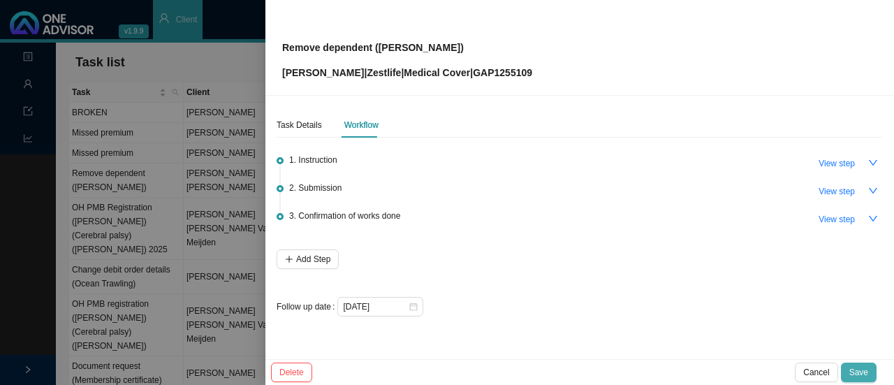
click at [864, 376] on span "Save" at bounding box center [859, 372] width 19 height 14
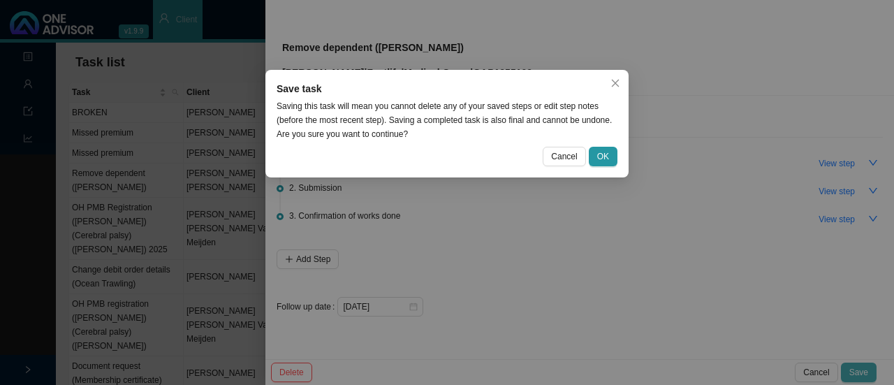
click at [604, 157] on span "OK" at bounding box center [603, 157] width 12 height 14
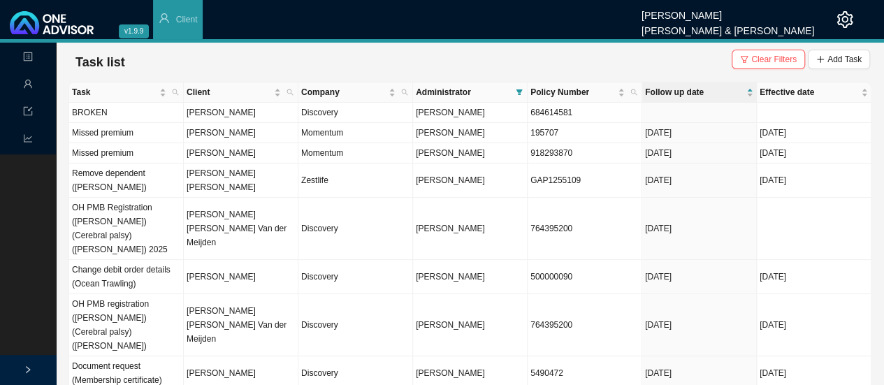
click at [126, 172] on td "Remove dependent ([PERSON_NAME])" at bounding box center [126, 181] width 115 height 34
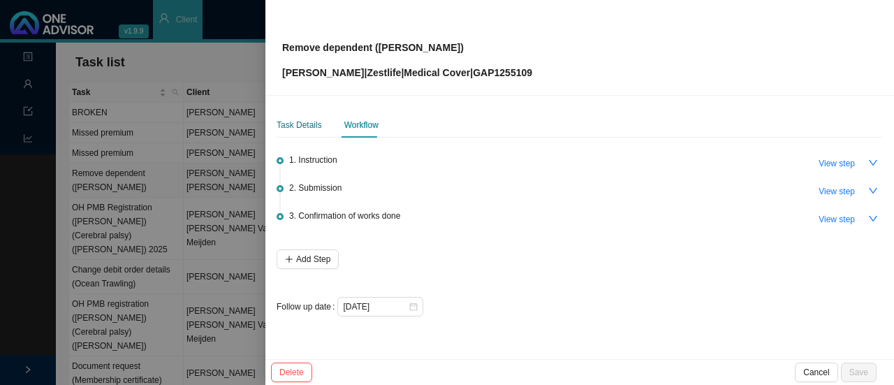
click at [291, 129] on div "Task Details" at bounding box center [299, 125] width 45 height 14
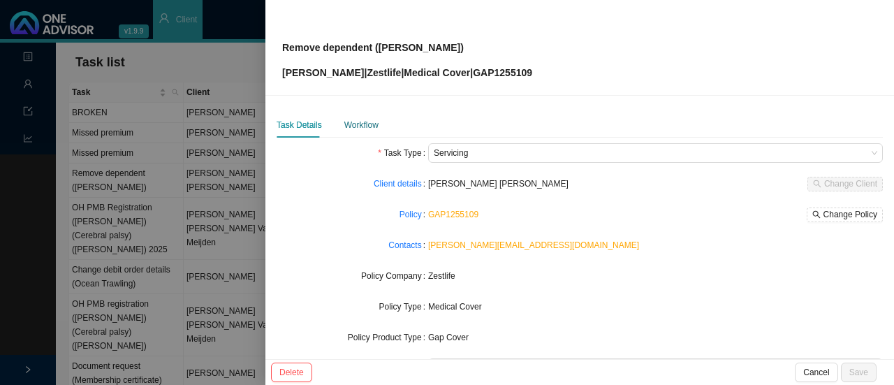
click at [348, 130] on div "Workflow" at bounding box center [361, 125] width 34 height 14
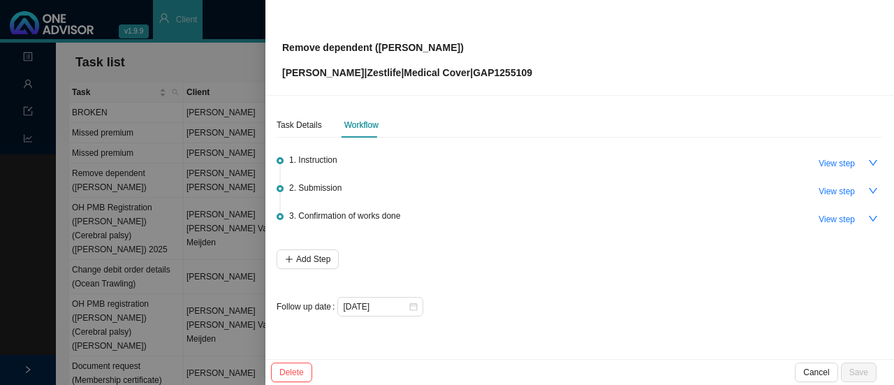
click at [412, 305] on icon "close-circle" at bounding box center [413, 307] width 8 height 8
click at [406, 305] on input at bounding box center [375, 307] width 65 height 14
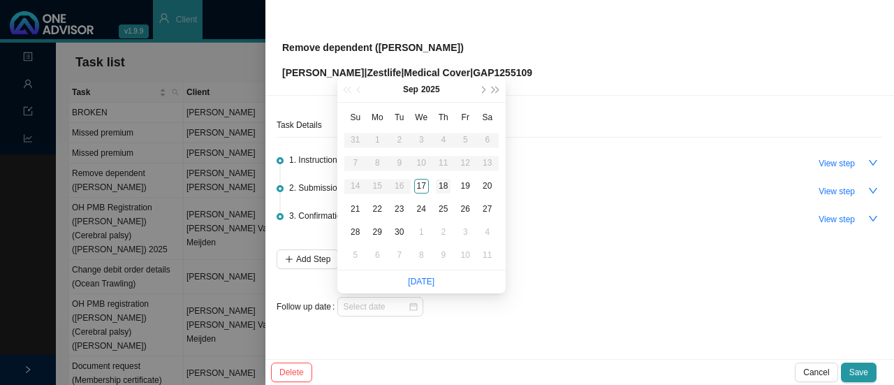
click at [443, 185] on div "18" at bounding box center [443, 186] width 15 height 15
type input "[DATE]"
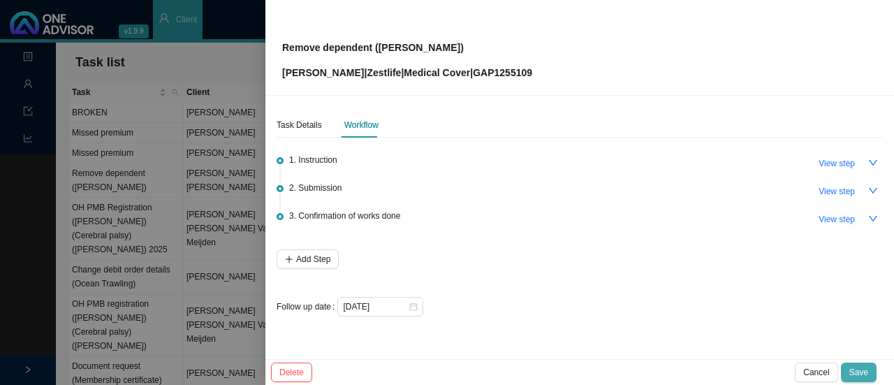
click at [868, 373] on span "Save" at bounding box center [859, 372] width 19 height 14
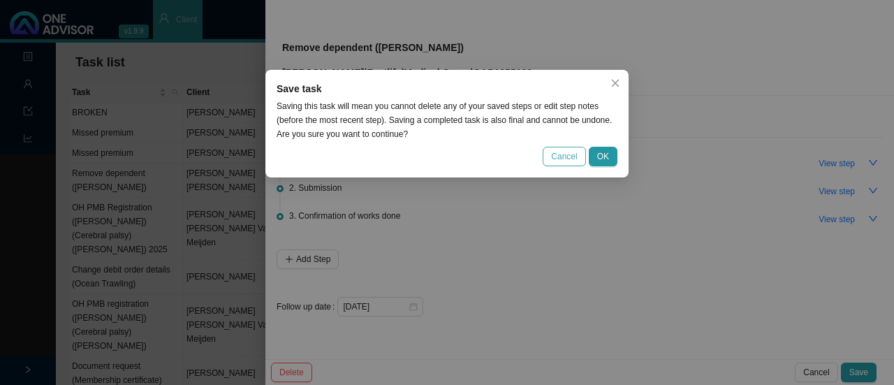
click at [581, 156] on button "Cancel" at bounding box center [564, 157] width 43 height 20
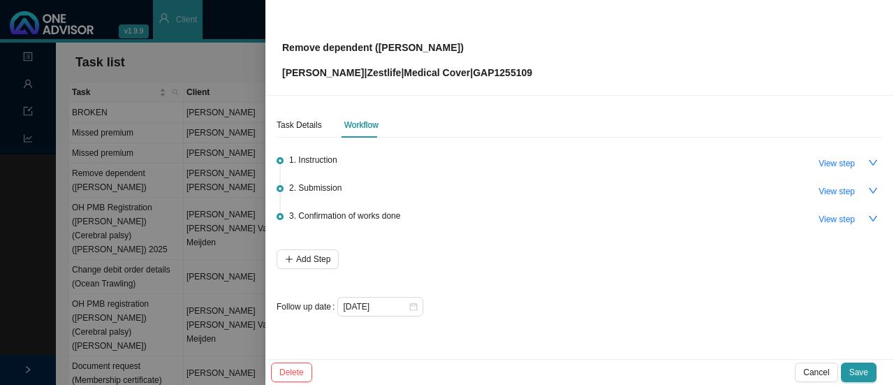
click at [869, 371] on button "Save" at bounding box center [859, 373] width 36 height 20
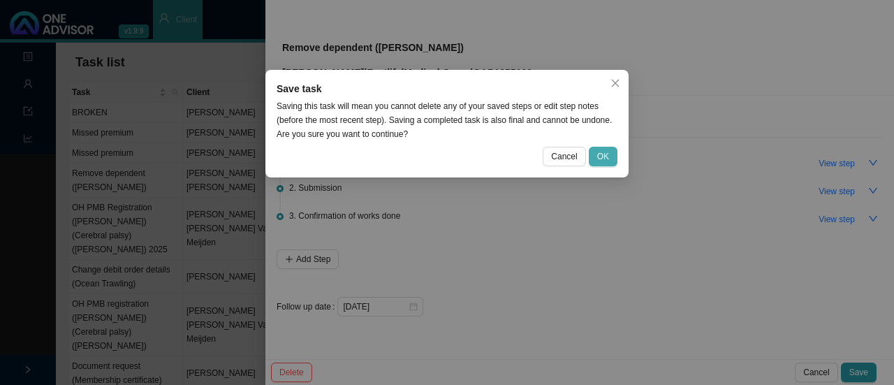
click at [590, 158] on button "OK" at bounding box center [603, 157] width 29 height 20
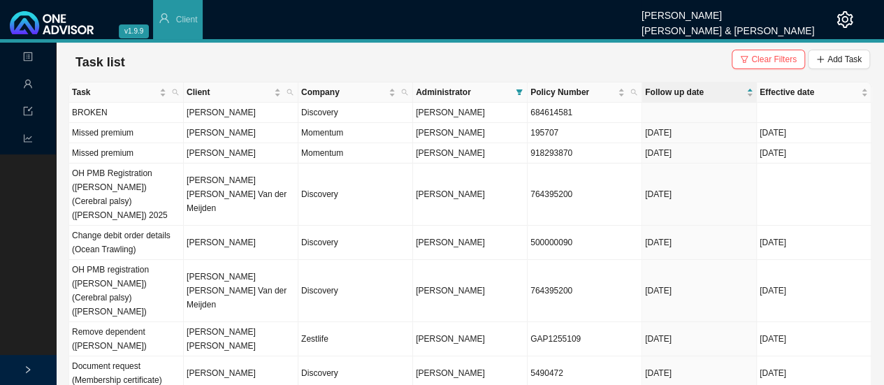
click at [127, 179] on td "OH PMB Registration ([PERSON_NAME]) (Cerebral palsy) ([PERSON_NAME]) 2025" at bounding box center [126, 195] width 115 height 62
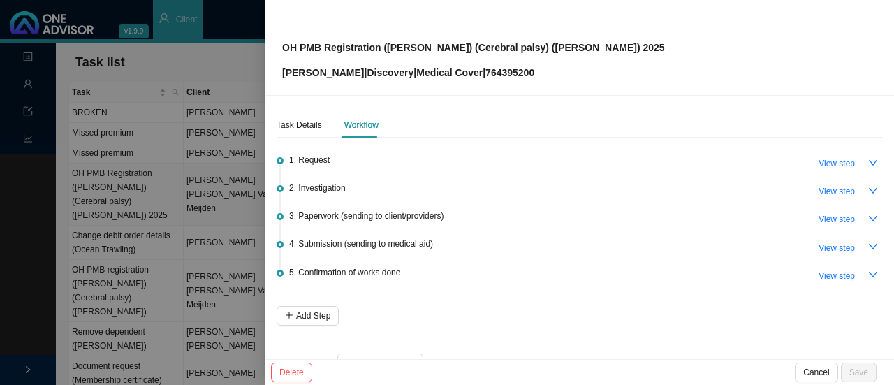
click at [838, 226] on button "View step" at bounding box center [837, 220] width 53 height 20
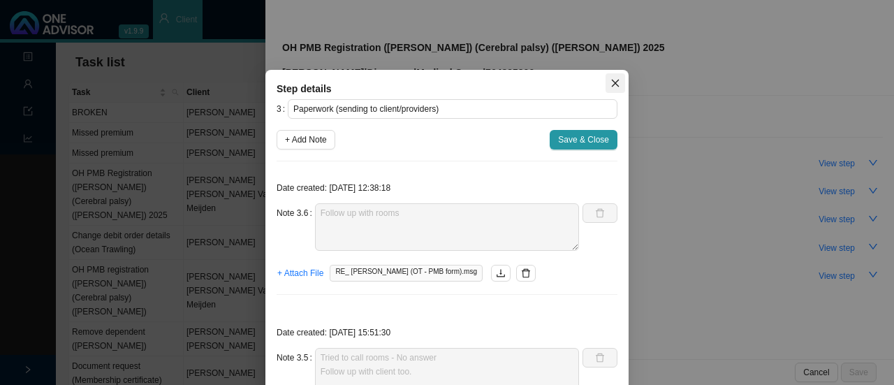
click at [612, 82] on icon "close" at bounding box center [616, 84] width 8 height 8
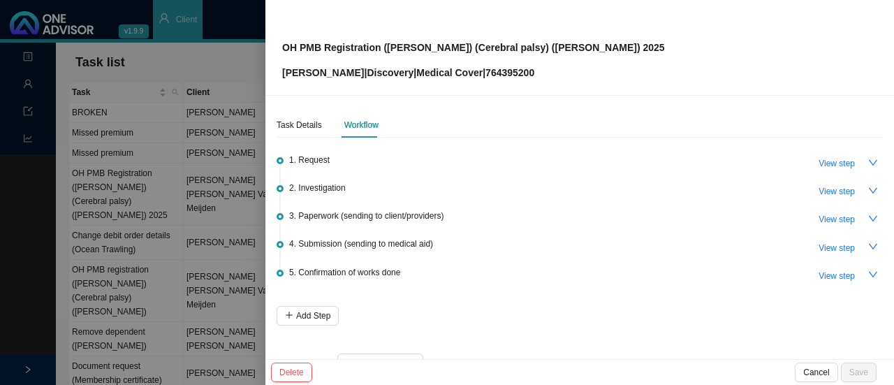
click at [834, 219] on span "View step" at bounding box center [837, 219] width 36 height 14
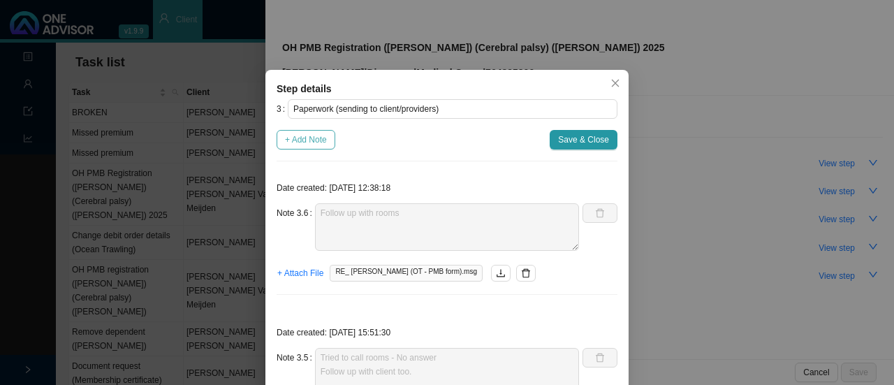
click at [312, 144] on span "+ Add Note" at bounding box center [306, 140] width 42 height 14
type textarea "Follow up with rooms"
type textarea "Tried to call rooms - No answer Follow up with client too."
type textarea "Sent forms to provider"
type textarea "Called client [DATE]. Reminder to send through forms. Client mentioned she woul…"
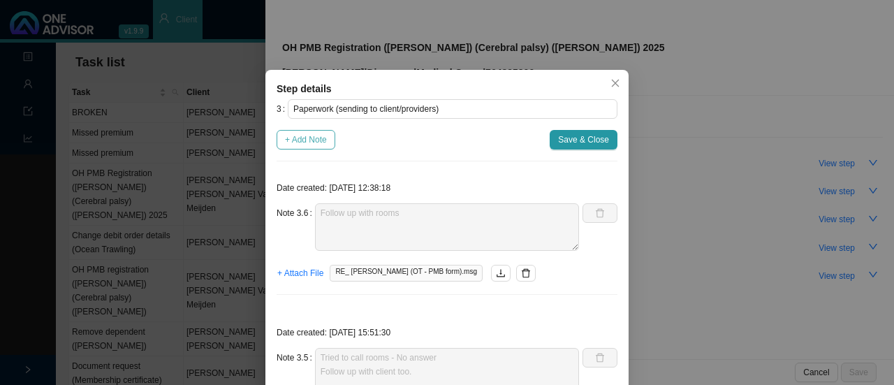
type textarea "Follow up with client (whatsapp & phone call): - Client will send us form with …"
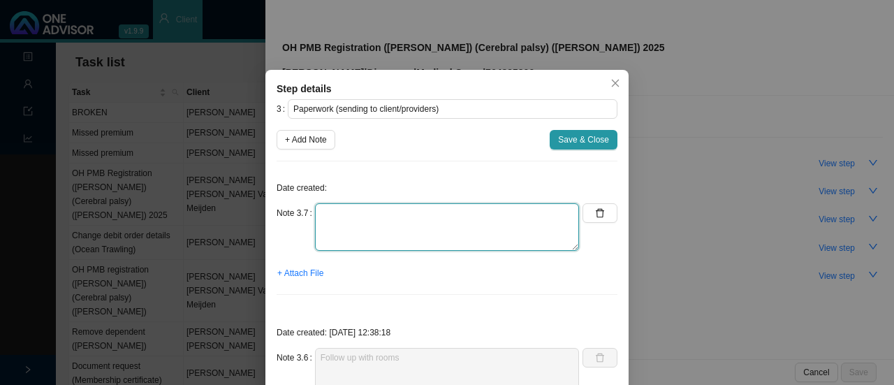
click at [375, 219] on textarea at bounding box center [447, 227] width 264 height 48
type textarea "c"
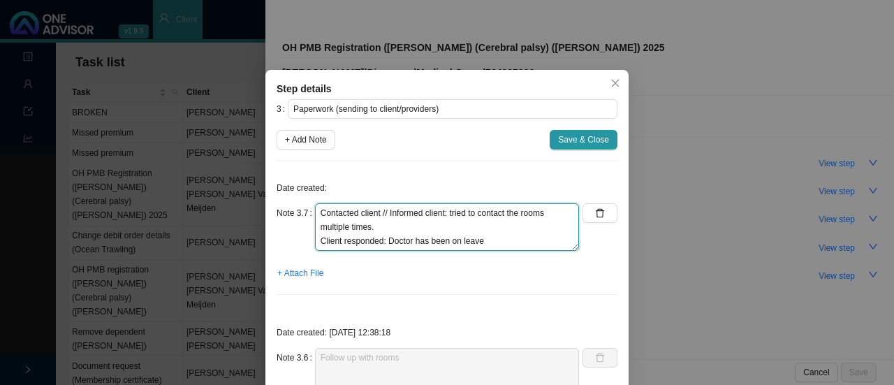
type textarea "Contacted client // Informed client: tried to contact the rooms multiple times.…"
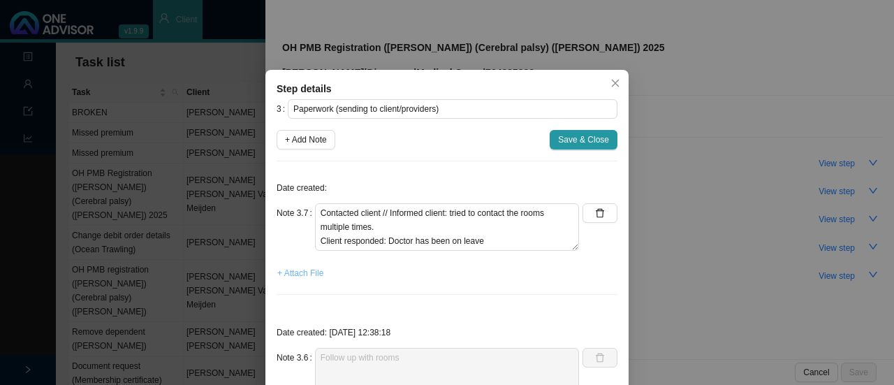
click at [292, 270] on span "+ Attach File" at bounding box center [300, 273] width 46 height 14
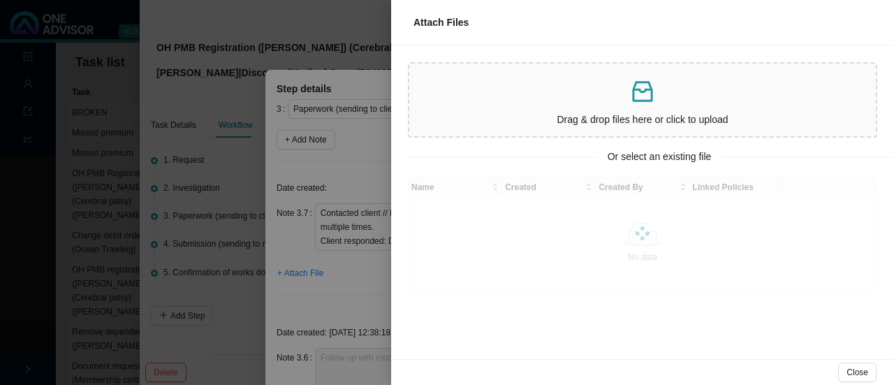
click at [664, 105] on p at bounding box center [643, 92] width 456 height 29
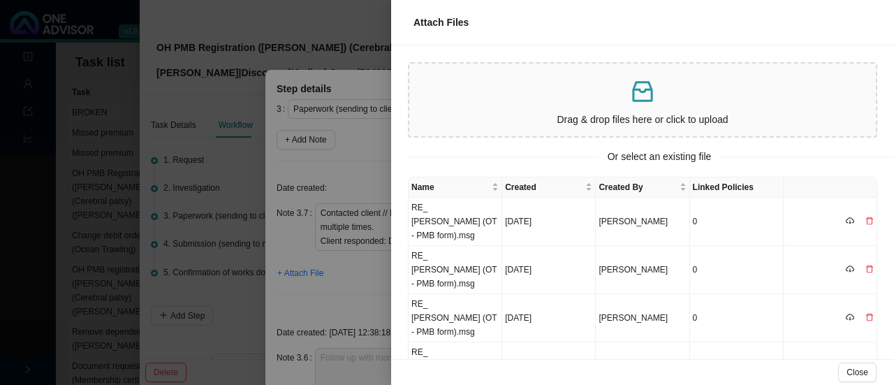
click at [667, 99] on p at bounding box center [643, 92] width 456 height 29
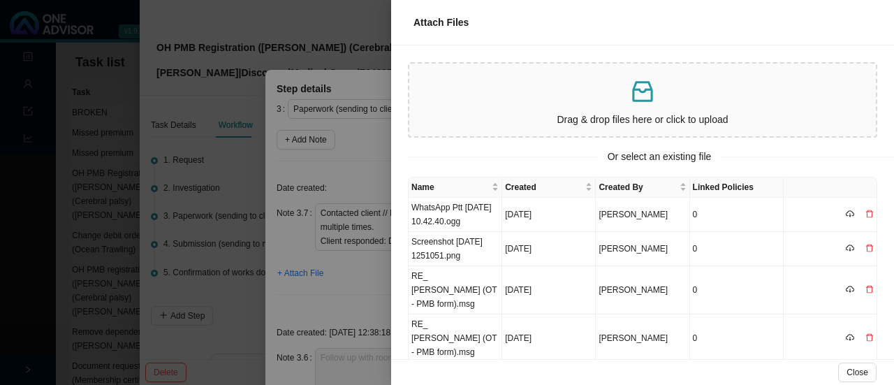
click at [464, 212] on td "WhatsApp Ptt [DATE] 10.42.40.ogg" at bounding box center [456, 215] width 94 height 34
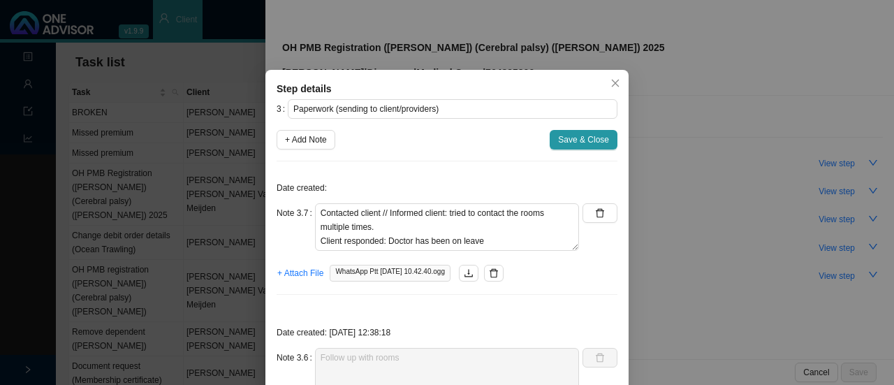
click at [299, 273] on span "+ Attach File" at bounding box center [300, 273] width 46 height 14
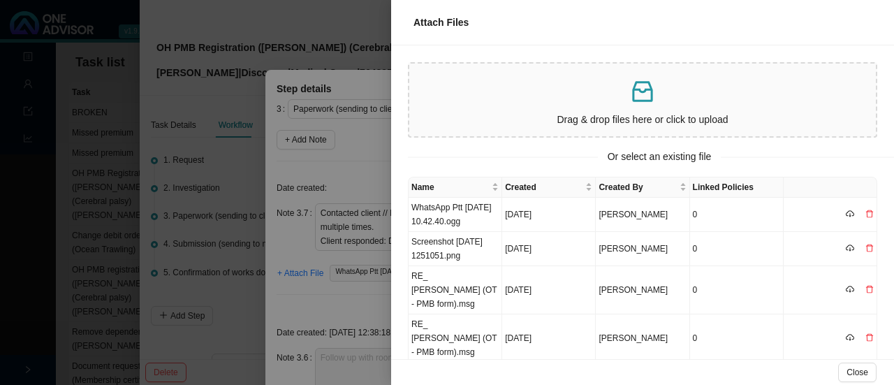
click at [451, 242] on td "Screenshot [DATE] 1251051.png" at bounding box center [456, 249] width 94 height 34
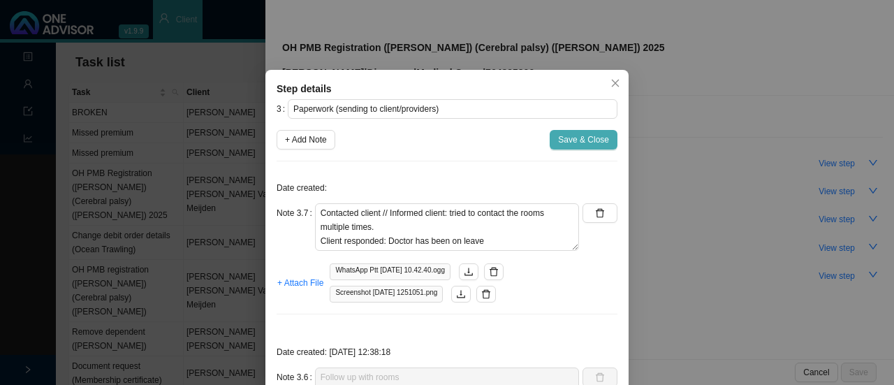
click at [583, 136] on span "Save & Close" at bounding box center [583, 140] width 51 height 14
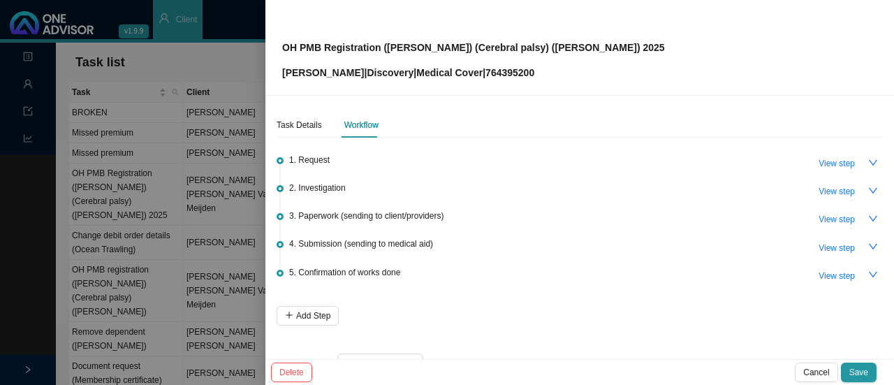
scroll to position [34, 0]
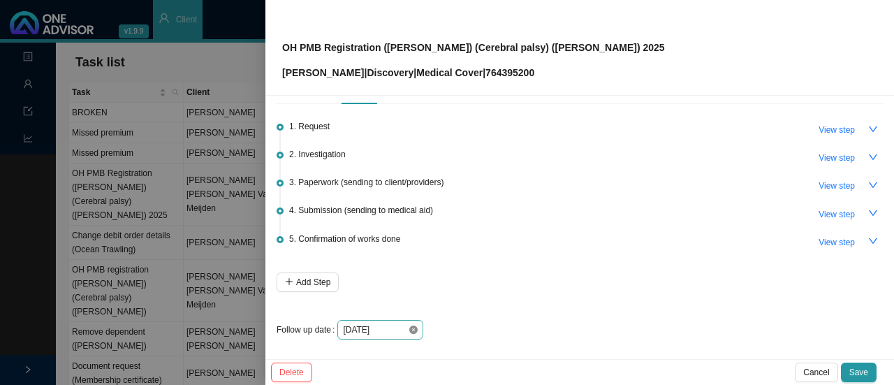
click at [412, 327] on icon "close-circle" at bounding box center [413, 330] width 8 height 8
click at [402, 327] on input at bounding box center [375, 330] width 65 height 14
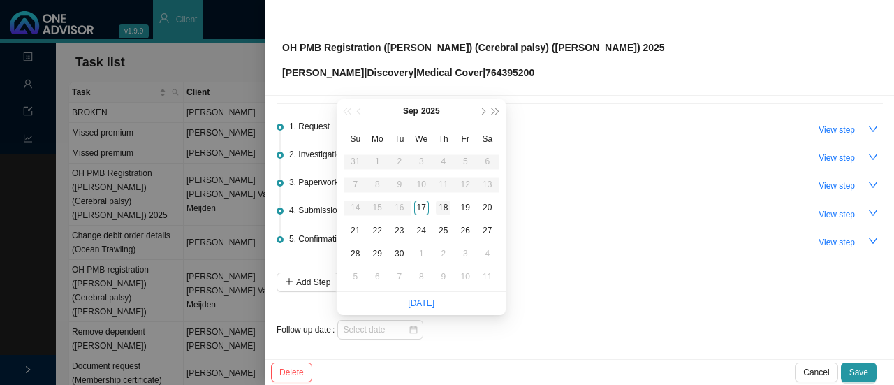
click at [443, 208] on div "18" at bounding box center [443, 208] width 15 height 15
type input "[DATE]"
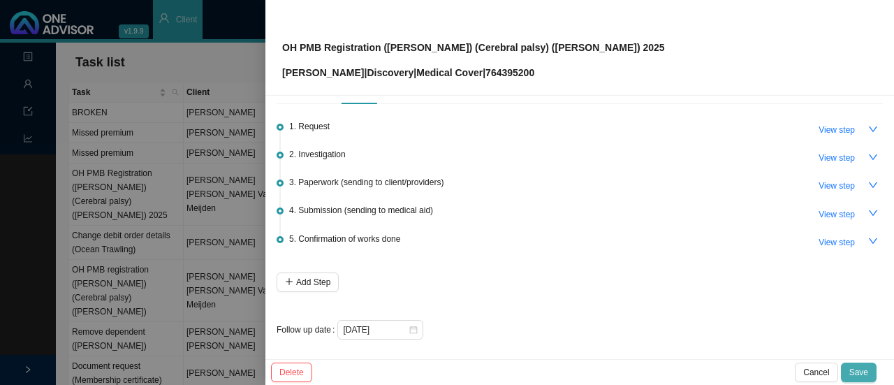
click at [865, 375] on span "Save" at bounding box center [859, 372] width 19 height 14
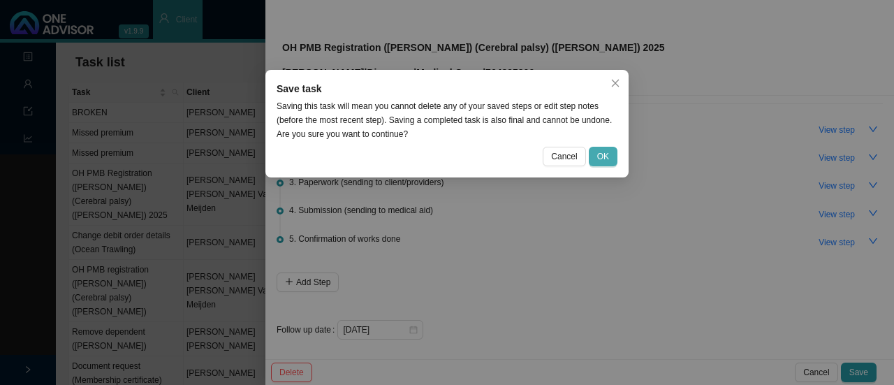
click at [607, 153] on span "OK" at bounding box center [603, 157] width 12 height 14
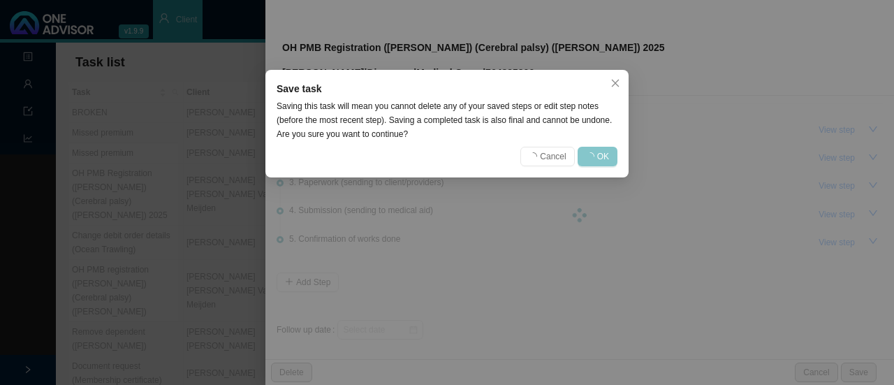
scroll to position [0, 0]
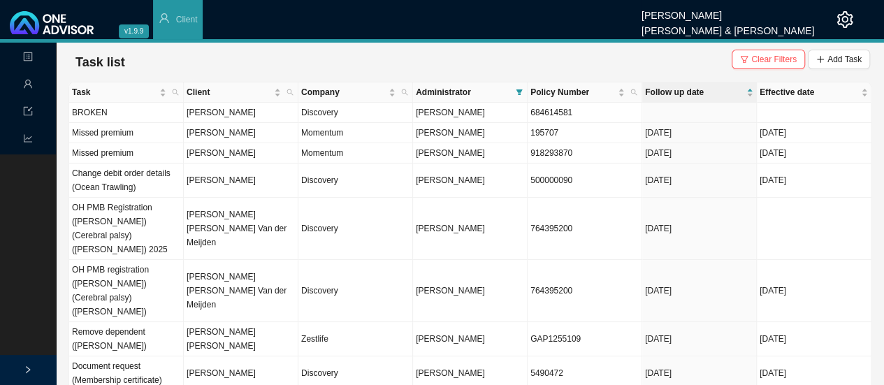
click at [211, 157] on td "[PERSON_NAME]" at bounding box center [241, 153] width 115 height 20
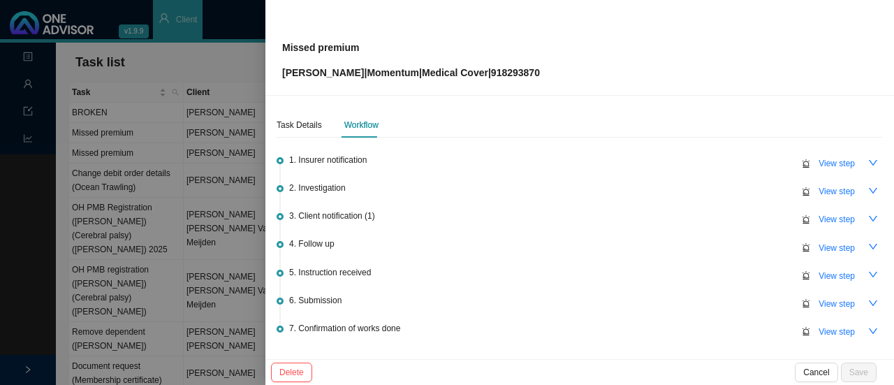
click at [833, 246] on span "View step" at bounding box center [837, 248] width 36 height 14
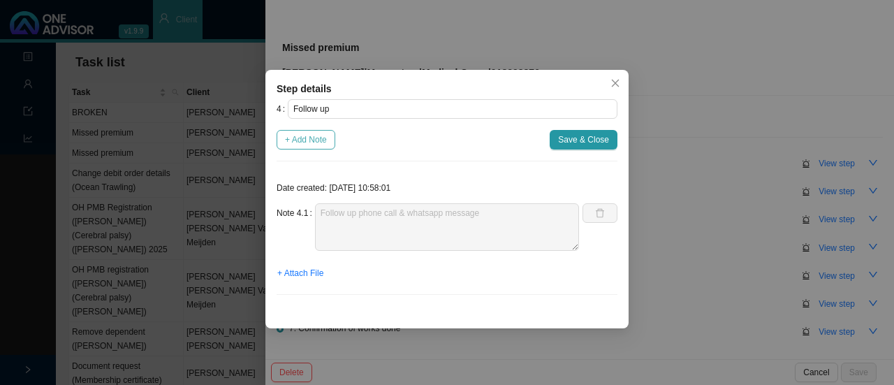
click at [316, 143] on span "+ Add Note" at bounding box center [306, 140] width 42 height 14
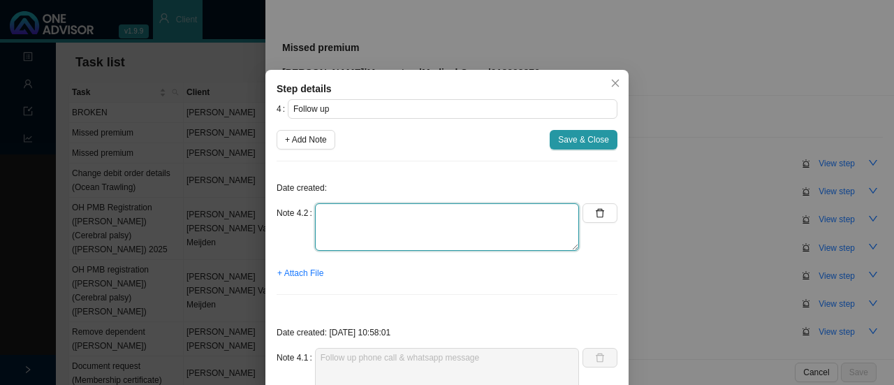
click at [387, 242] on textarea at bounding box center [447, 227] width 264 height 48
type textarea "Reminded client: Bill cut off is the 18th"
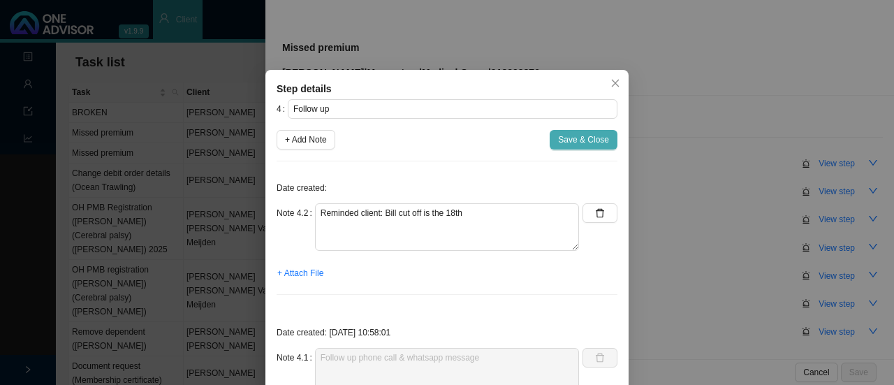
click at [573, 145] on span "Save & Close" at bounding box center [583, 140] width 51 height 14
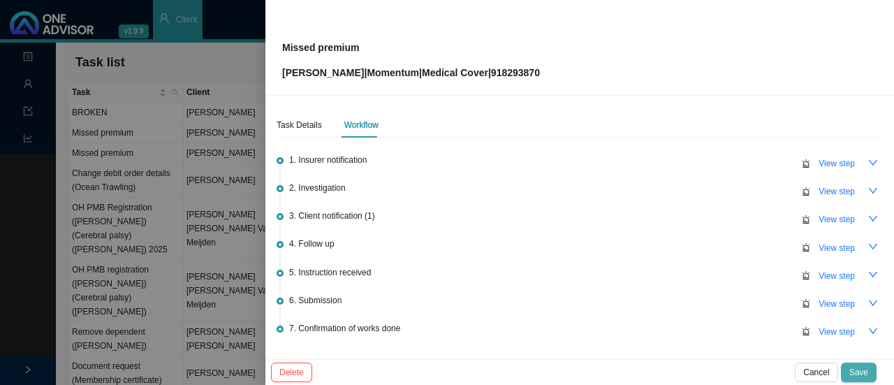
click at [862, 372] on span "Save" at bounding box center [859, 372] width 19 height 14
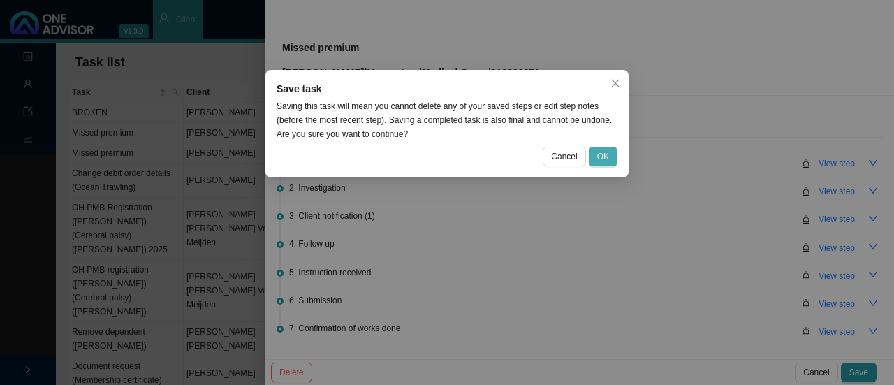
click at [607, 158] on span "OK" at bounding box center [603, 157] width 12 height 14
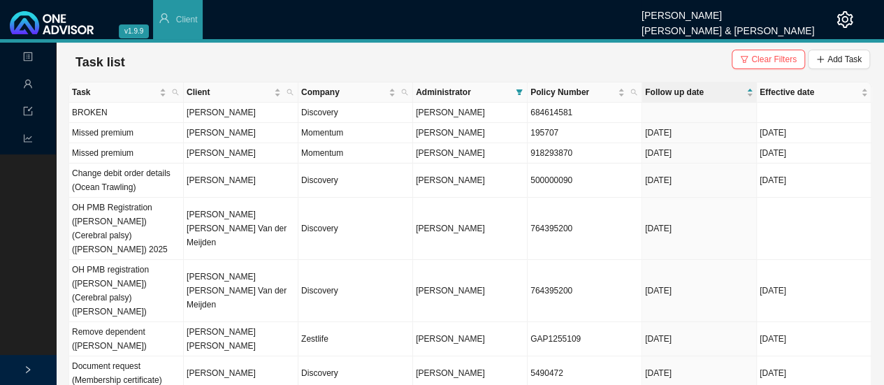
click at [93, 154] on td "Missed premium" at bounding box center [126, 153] width 115 height 20
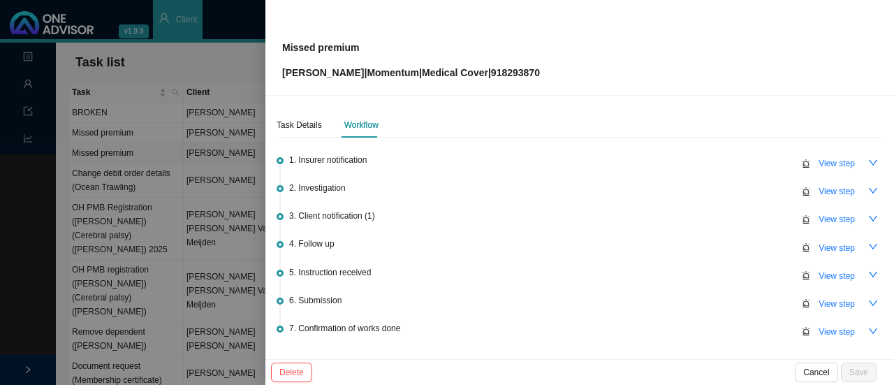
scroll to position [89, 0]
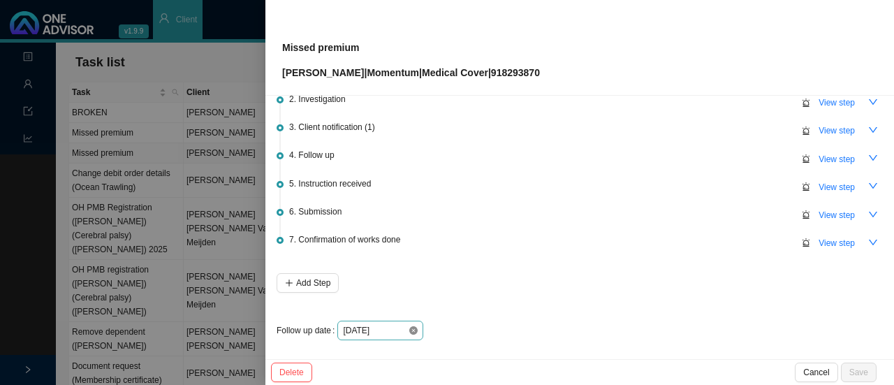
click at [412, 327] on icon "close-circle" at bounding box center [413, 330] width 8 height 8
click at [395, 328] on input at bounding box center [375, 331] width 65 height 14
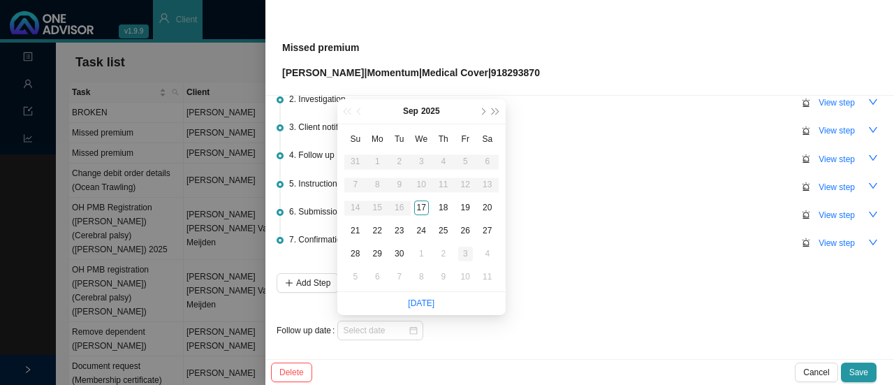
click at [464, 256] on div "3" at bounding box center [465, 254] width 15 height 15
type input "[DATE]"
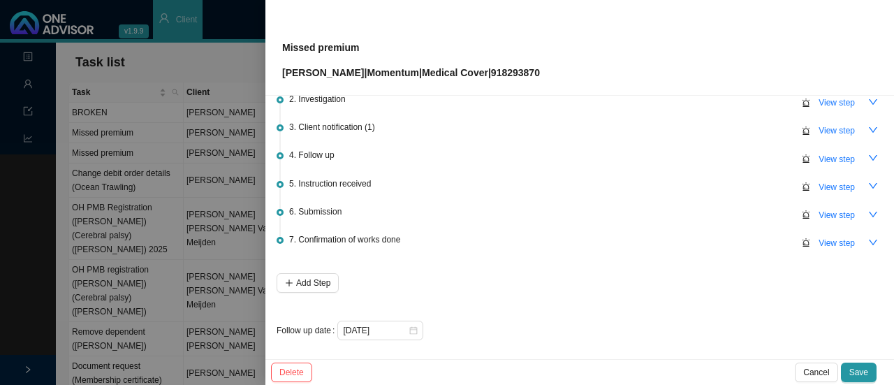
click at [885, 380] on div "Delete Cancel Save" at bounding box center [580, 372] width 629 height 26
click at [866, 375] on span "Save" at bounding box center [859, 372] width 19 height 14
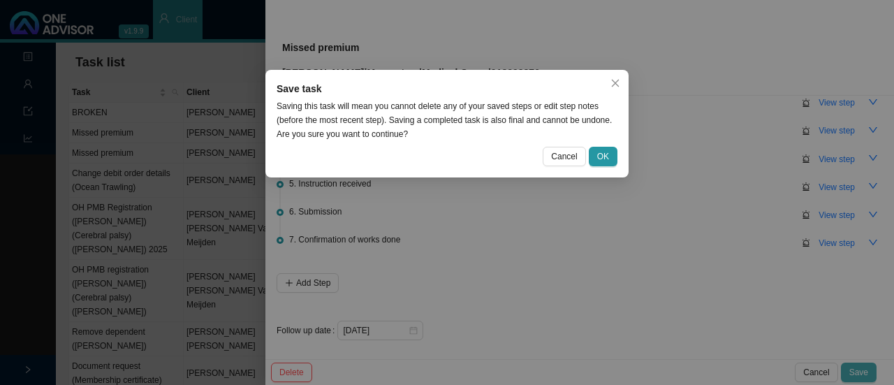
click at [605, 157] on span "OK" at bounding box center [603, 157] width 12 height 14
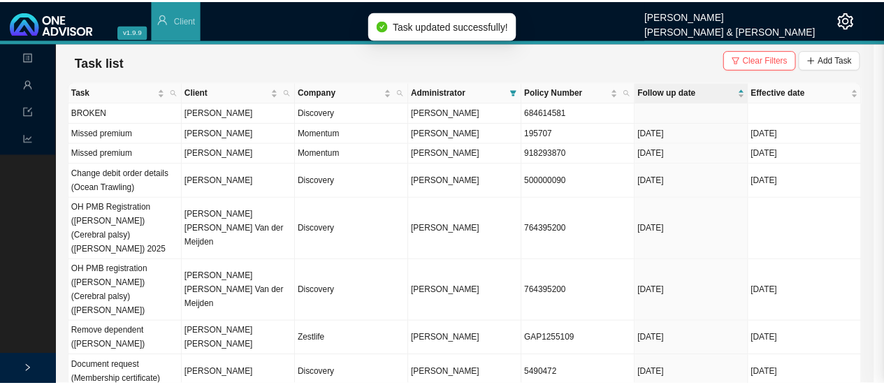
scroll to position [0, 0]
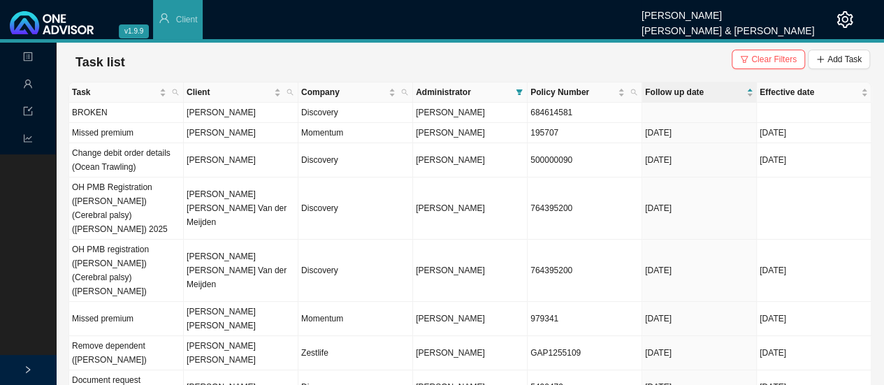
click at [28, 84] on icon "user" at bounding box center [28, 84] width 10 height 10
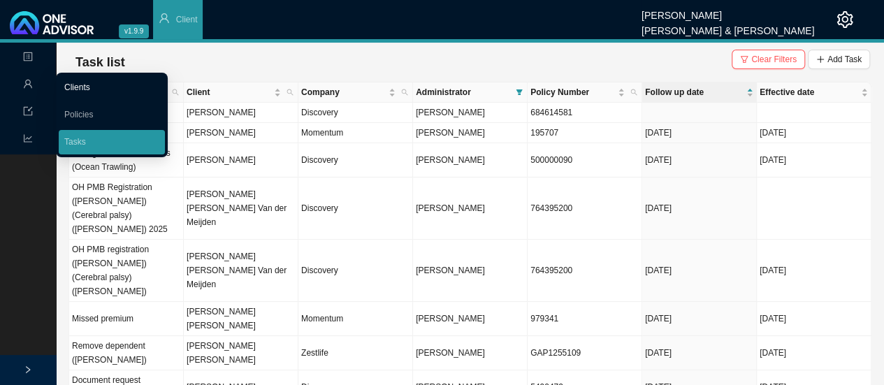
click at [78, 92] on link "Clients" at bounding box center [77, 87] width 26 height 10
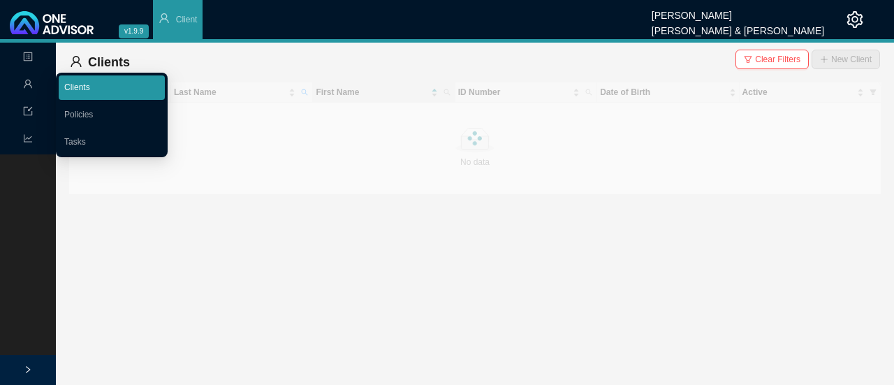
click at [81, 88] on link "Clients" at bounding box center [77, 87] width 26 height 10
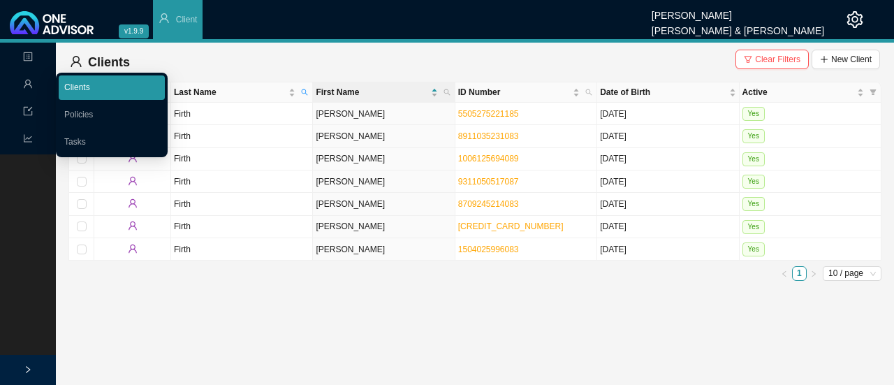
click at [90, 92] on link "Clients" at bounding box center [77, 87] width 26 height 10
click at [312, 92] on th "Last Name" at bounding box center [242, 92] width 142 height 20
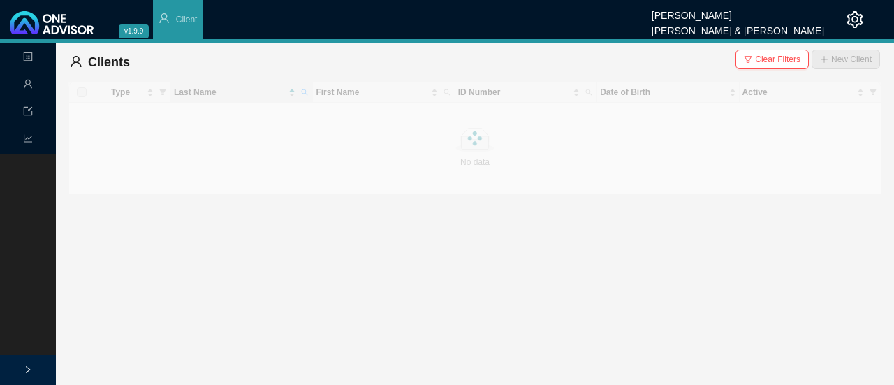
click at [307, 102] on div at bounding box center [474, 138] width 813 height 113
click at [781, 59] on span "Clear Filters" at bounding box center [777, 59] width 45 height 14
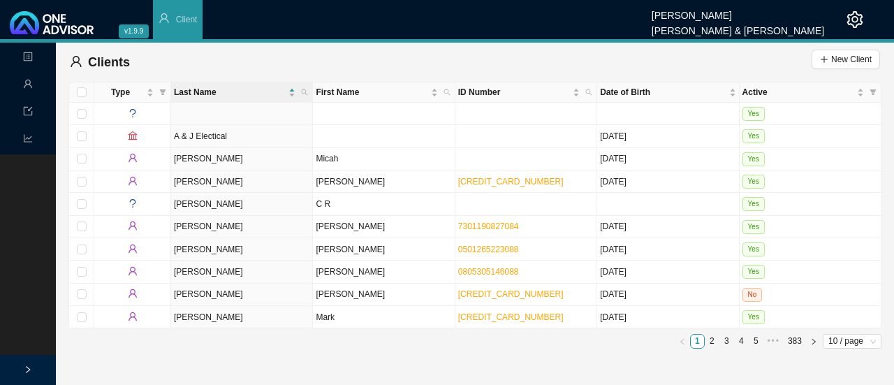
click at [311, 69] on div "Clients New Client" at bounding box center [475, 62] width 811 height 28
click at [305, 92] on icon "search" at bounding box center [304, 92] width 7 height 7
type input "maple"
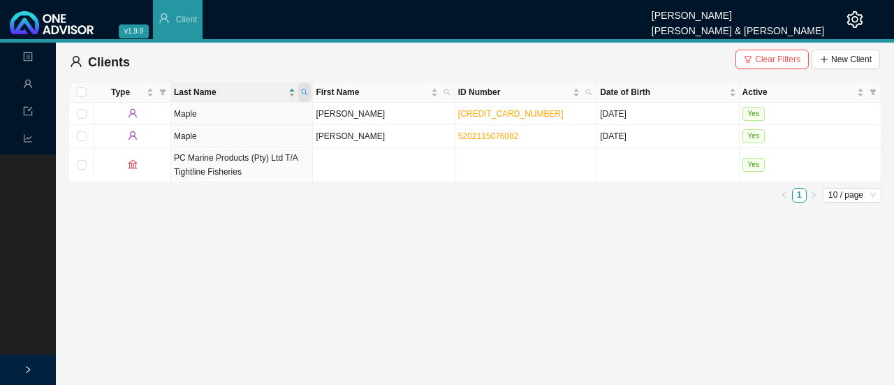
click at [508, 137] on link "5202115076082" at bounding box center [488, 136] width 61 height 10
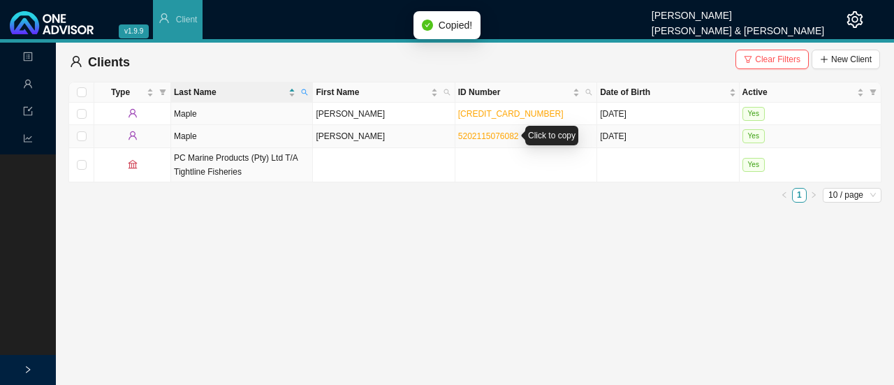
click at [556, 138] on div "Click to copy" at bounding box center [551, 136] width 53 height 20
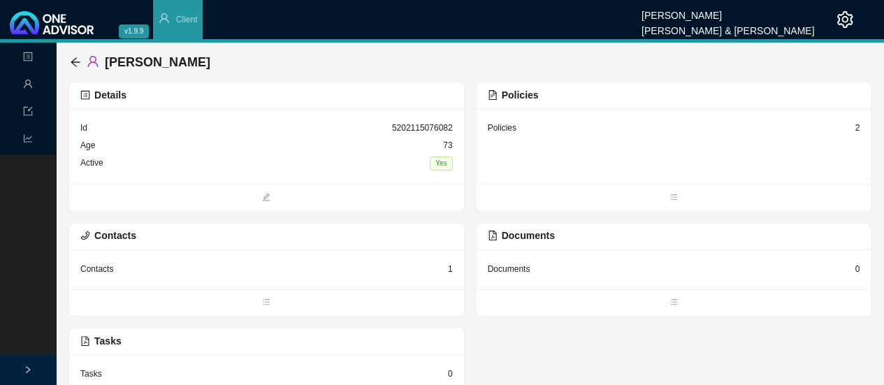
click at [28, 84] on icon "user" at bounding box center [28, 84] width 10 height 10
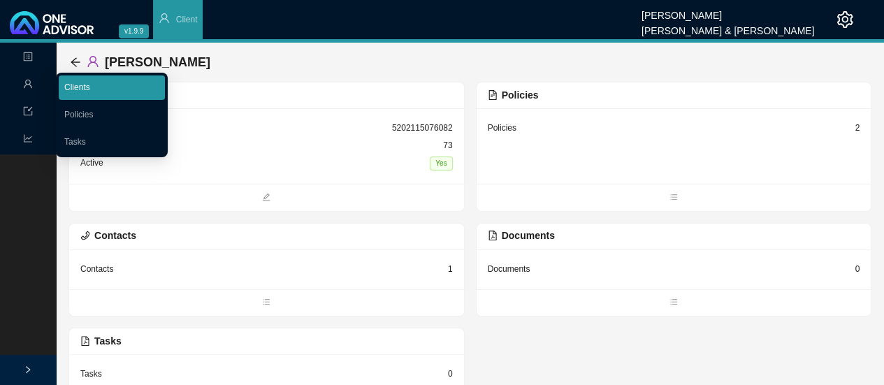
click at [90, 87] on link "Clients" at bounding box center [77, 87] width 26 height 10
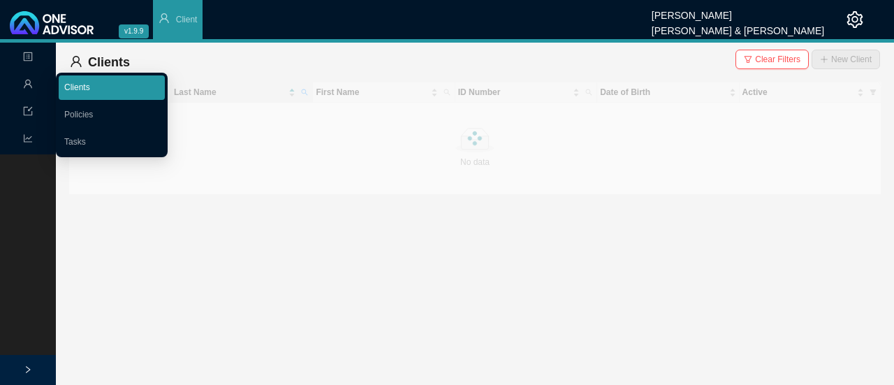
click at [89, 85] on link "Clients" at bounding box center [77, 87] width 26 height 10
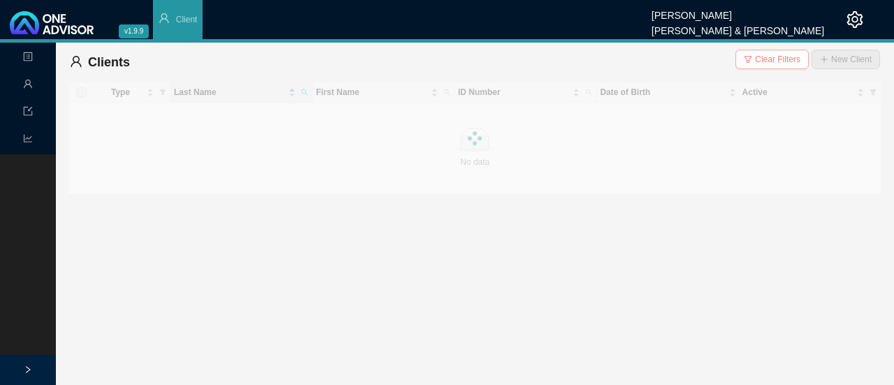
click at [776, 60] on span "Clear Filters" at bounding box center [777, 59] width 45 height 14
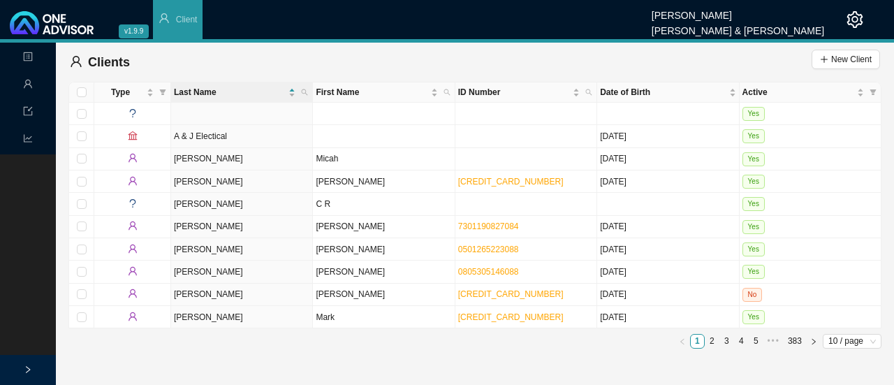
click at [312, 92] on th "Last Name" at bounding box center [242, 92] width 142 height 20
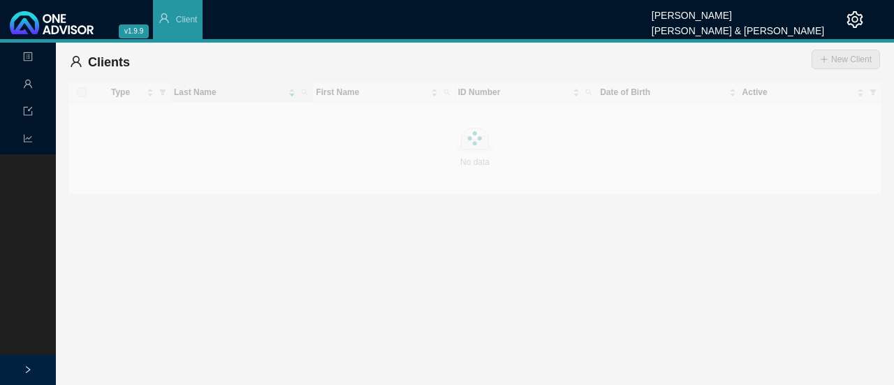
click at [548, 65] on div "Clients New Client" at bounding box center [475, 62] width 811 height 28
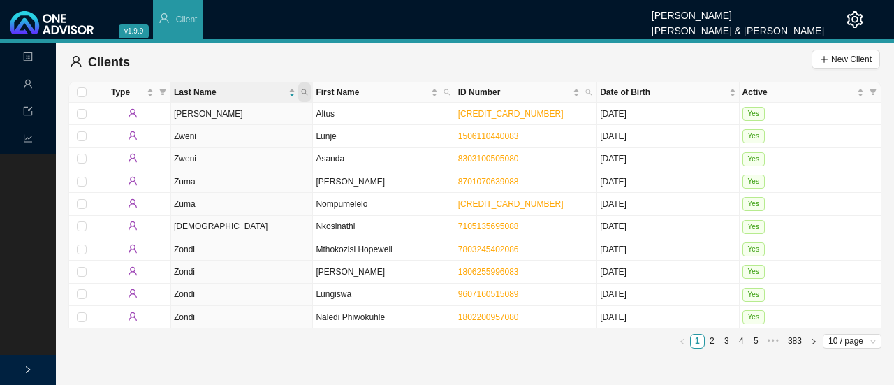
click at [305, 93] on icon "search" at bounding box center [304, 92] width 7 height 7
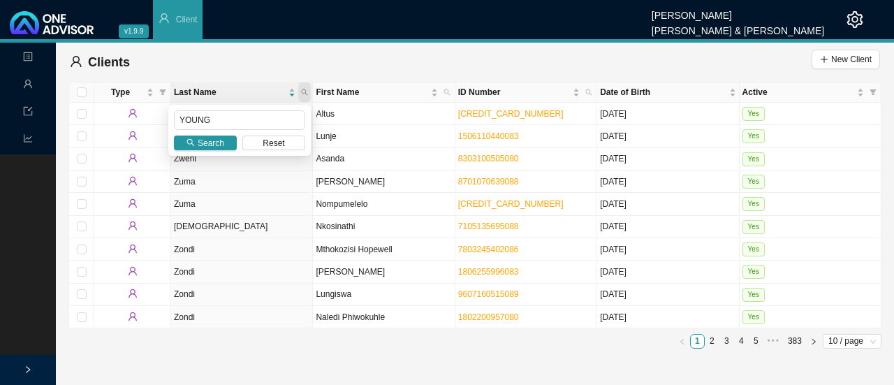
type input "YOUNG"
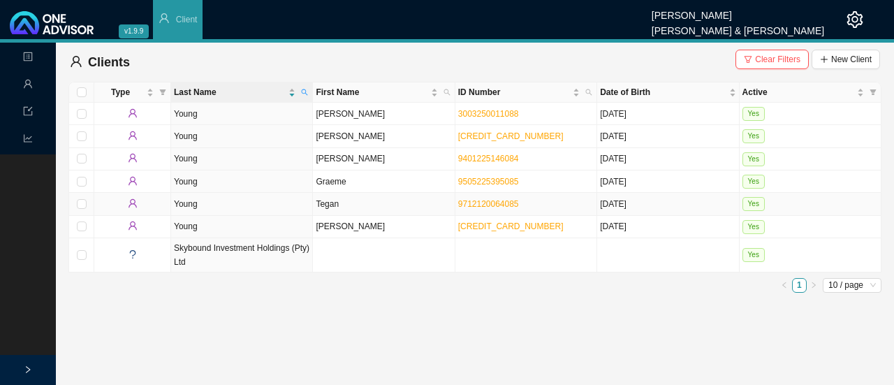
click at [182, 202] on td "Young" at bounding box center [242, 204] width 142 height 22
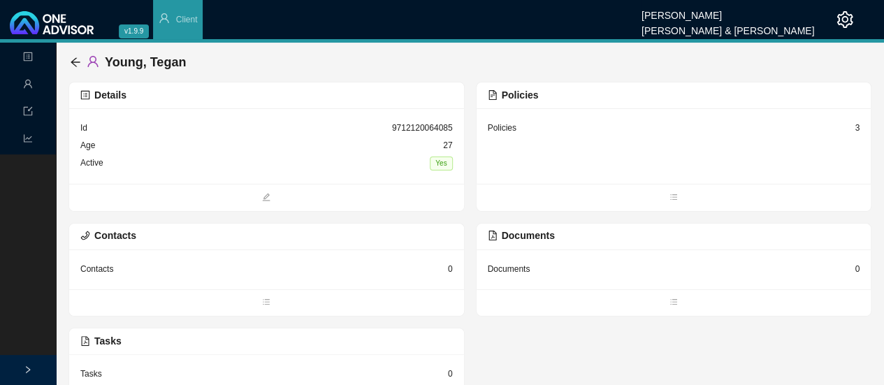
click at [498, 124] on div "Policies" at bounding box center [502, 128] width 29 height 14
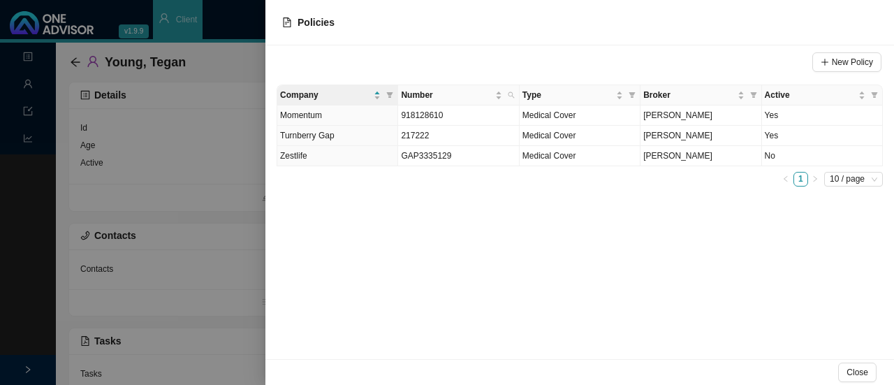
click at [189, 303] on div at bounding box center [447, 192] width 894 height 385
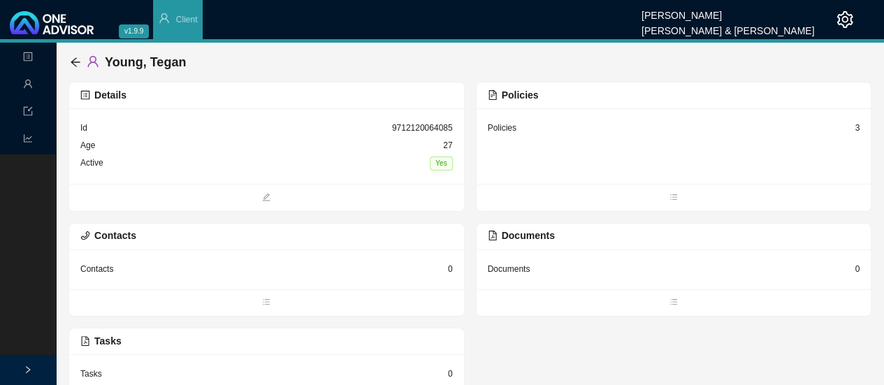
scroll to position [34, 0]
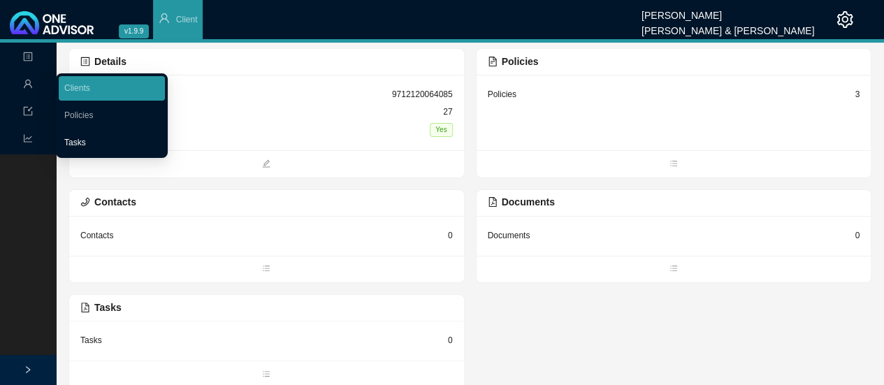
click at [81, 143] on link "Tasks" at bounding box center [75, 143] width 22 height 10
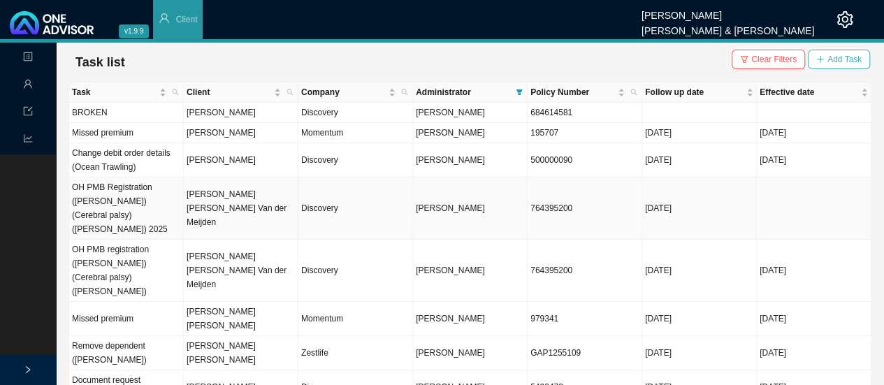
click at [857, 61] on span "Add Task" at bounding box center [844, 59] width 34 height 14
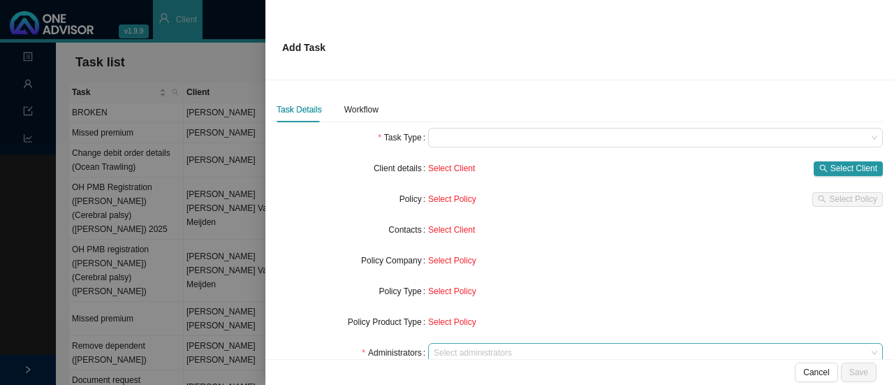
click at [468, 348] on div at bounding box center [649, 353] width 436 height 10
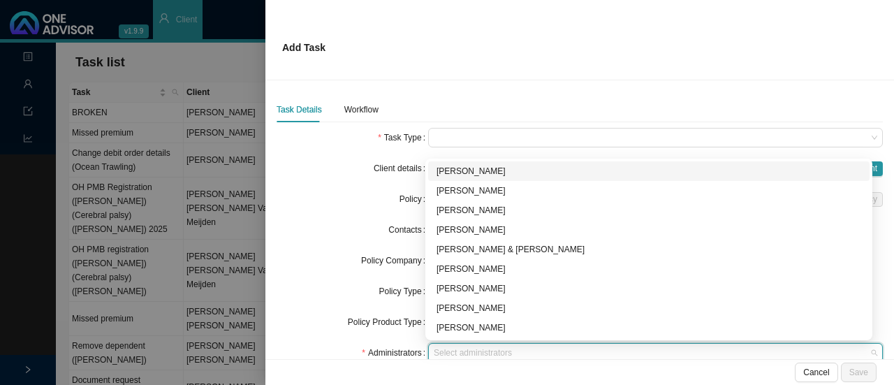
click at [510, 290] on div "[PERSON_NAME]" at bounding box center [649, 289] width 425 height 14
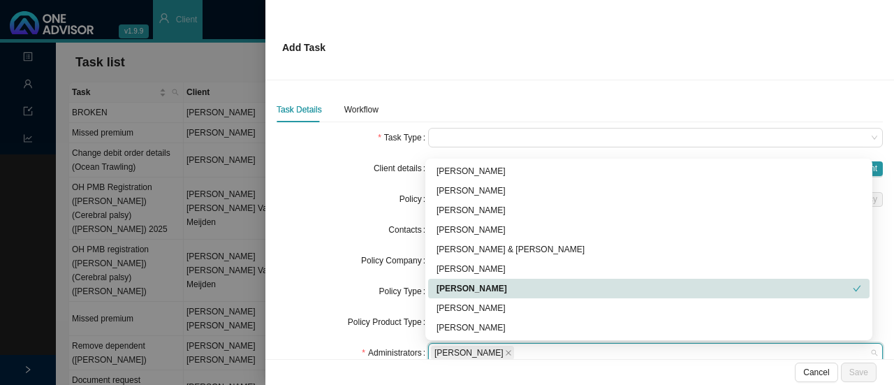
click at [313, 328] on div "Policy Product Type" at bounding box center [353, 322] width 152 height 20
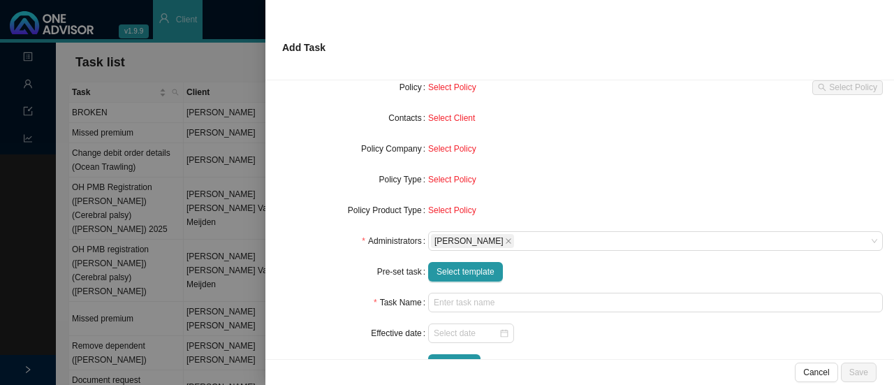
scroll to position [148, 0]
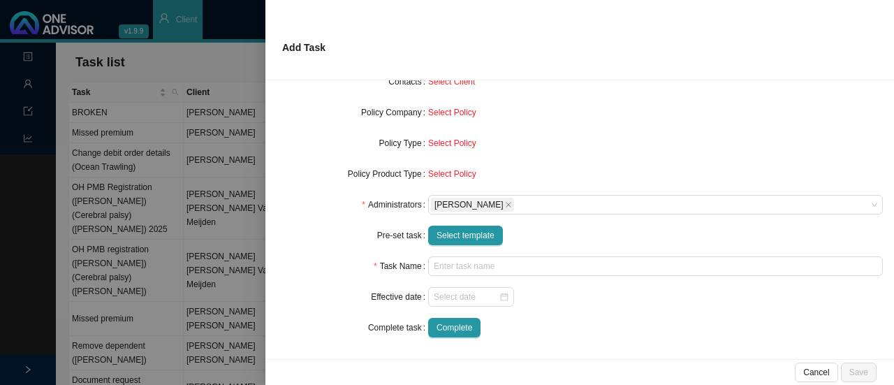
click at [461, 232] on span "Select template" at bounding box center [466, 235] width 58 height 14
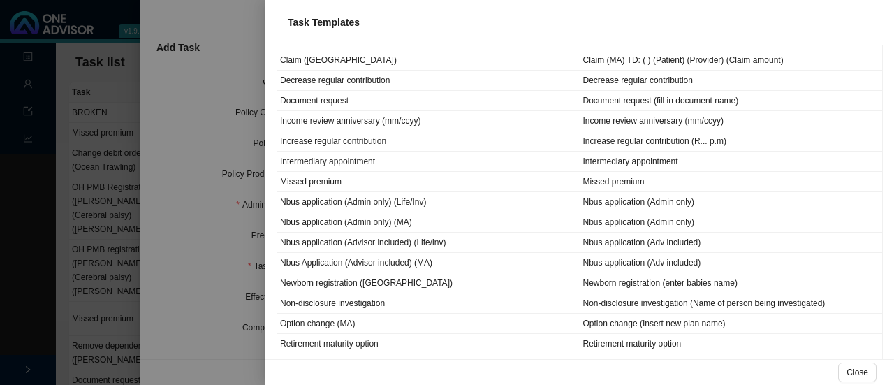
scroll to position [233, 0]
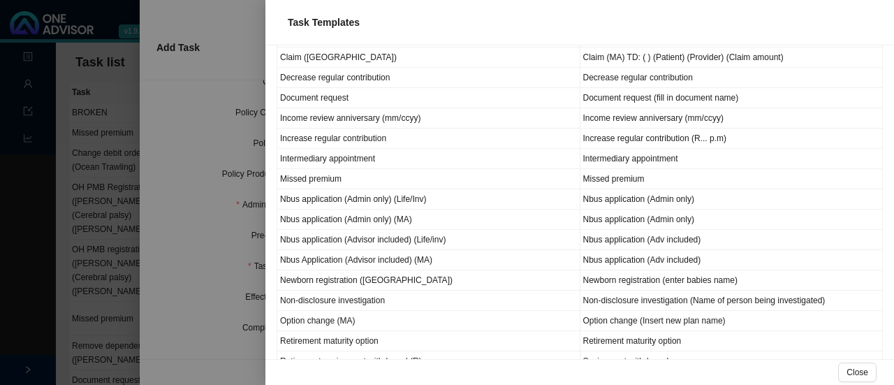
click at [736, 275] on td "Newborn registration (enter babies name)" at bounding box center [732, 280] width 303 height 20
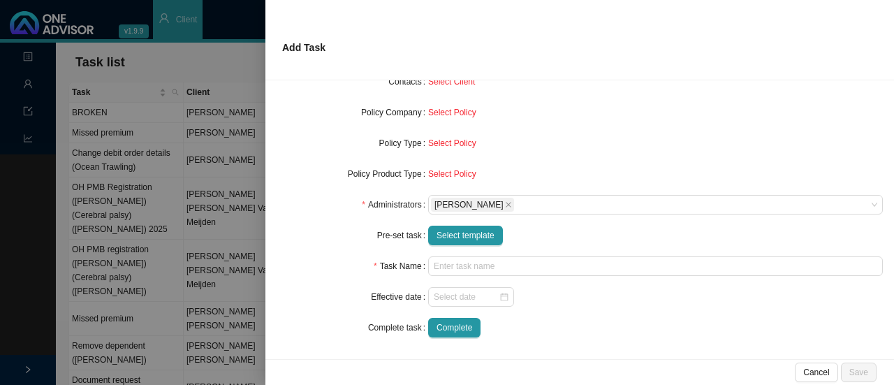
type input "Newborn registration (enter babies name)"
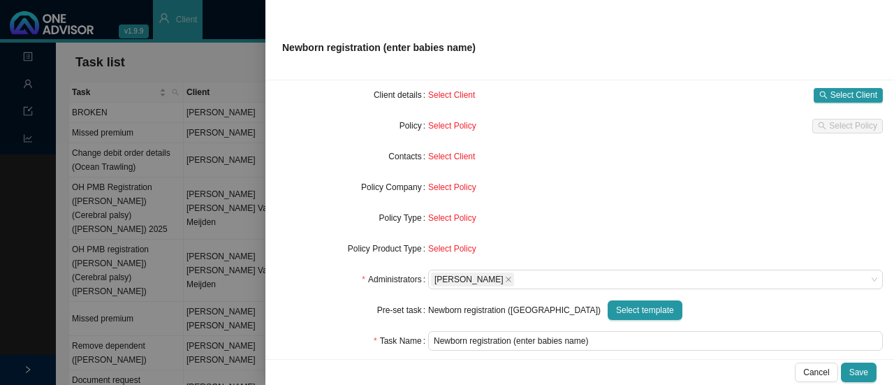
scroll to position [73, 0]
click at [843, 99] on span "Select Client" at bounding box center [854, 96] width 47 height 14
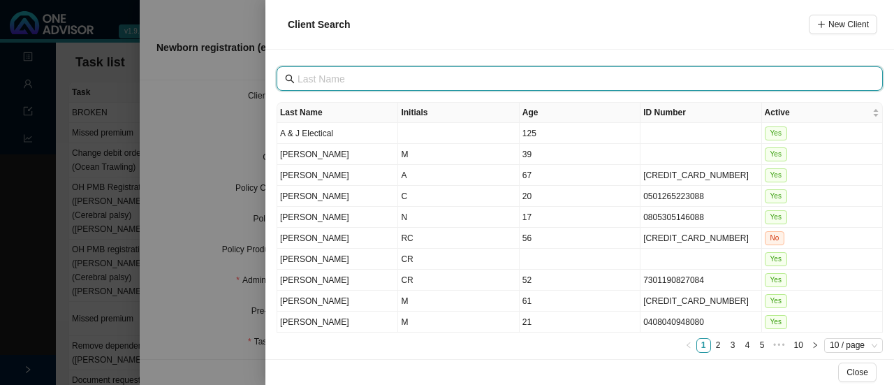
click at [337, 81] on input "text" at bounding box center [581, 78] width 567 height 15
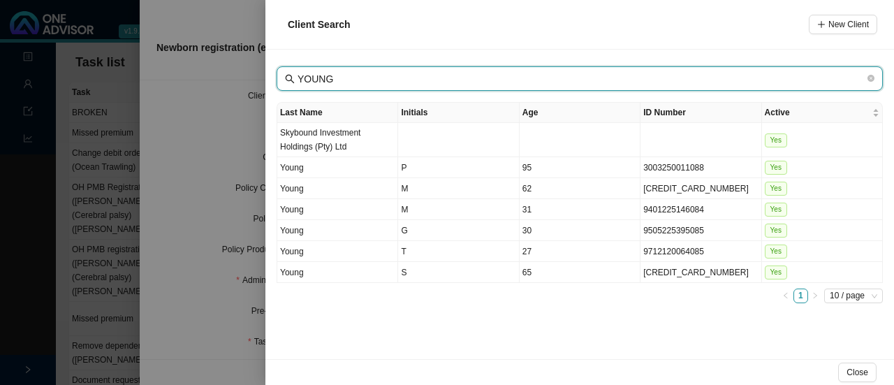
type input "YOUNG"
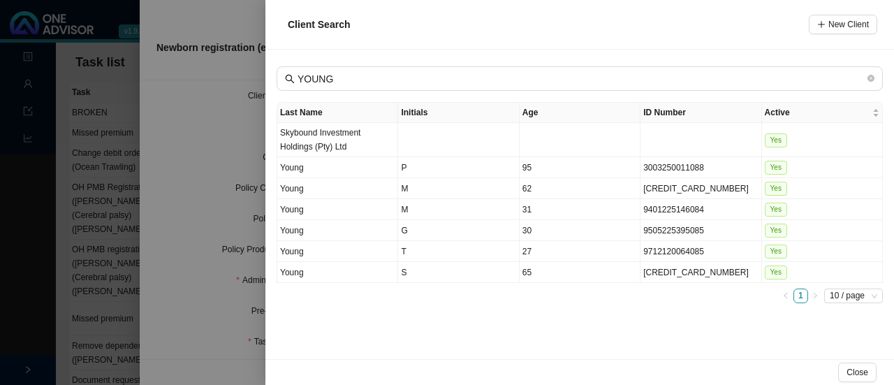
click at [303, 254] on td "Young" at bounding box center [337, 251] width 121 height 21
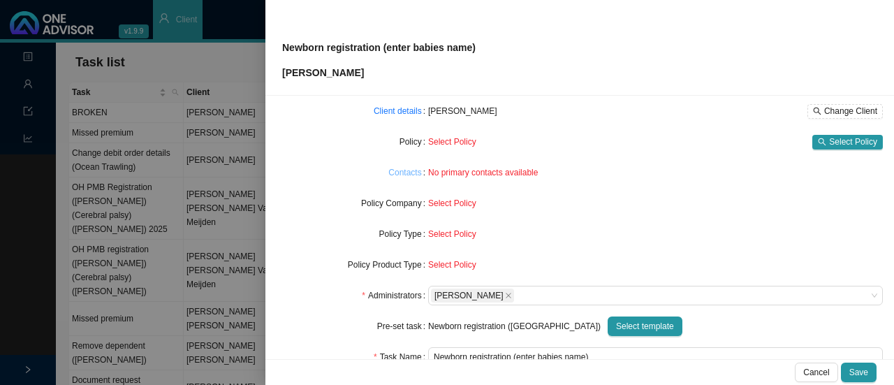
click at [405, 176] on link "Contacts" at bounding box center [404, 173] width 33 height 14
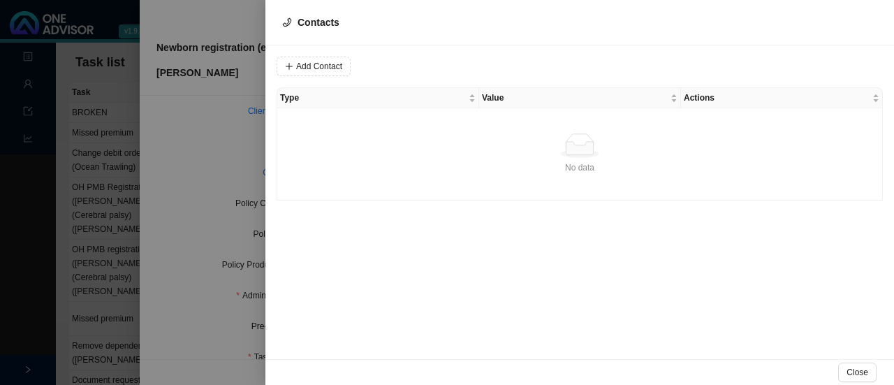
click at [317, 71] on span "Add Contact" at bounding box center [319, 66] width 46 height 14
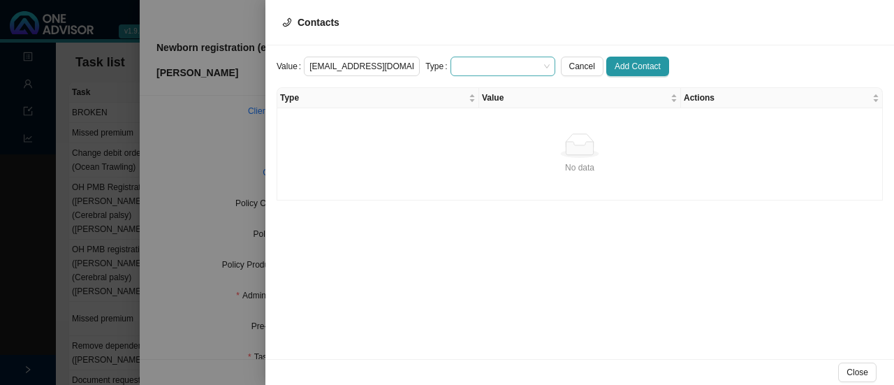
click at [475, 68] on span at bounding box center [503, 66] width 94 height 18
type input "[EMAIL_ADDRESS][DOMAIN_NAME]"
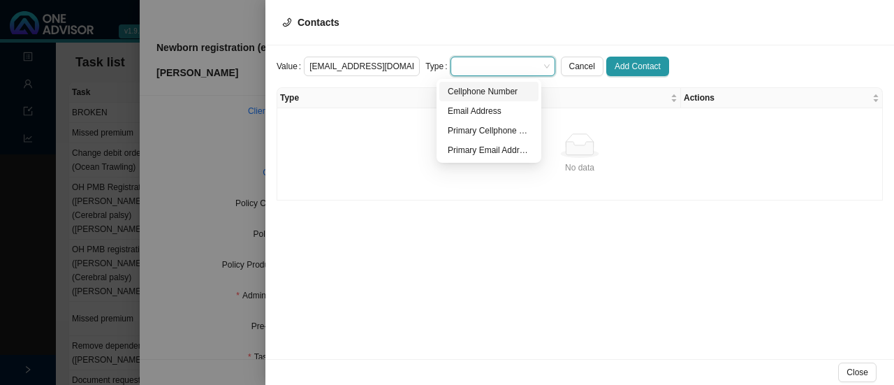
click at [521, 154] on div "Primary Email Address" at bounding box center [489, 150] width 82 height 14
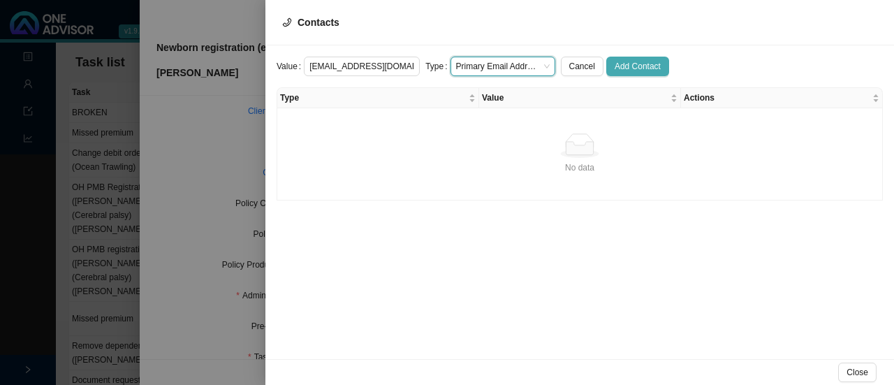
click at [636, 66] on span "Add Contact" at bounding box center [638, 66] width 46 height 14
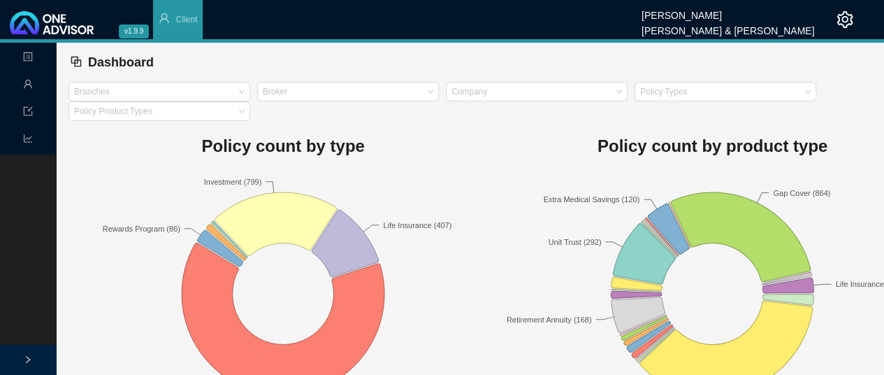
click at [28, 84] on icon "user" at bounding box center [28, 84] width 10 height 10
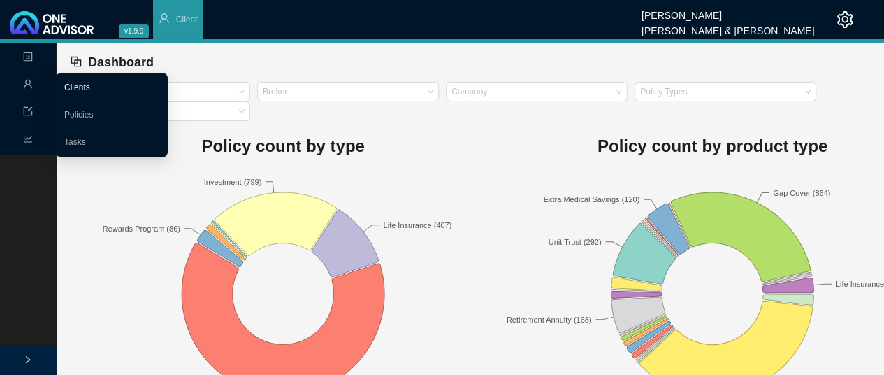
click at [89, 84] on link "Clients" at bounding box center [77, 87] width 26 height 10
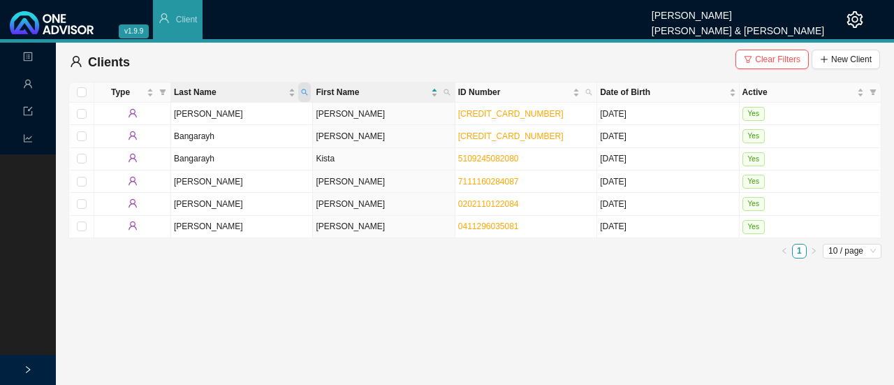
click at [305, 92] on icon "search" at bounding box center [304, 92] width 7 height 7
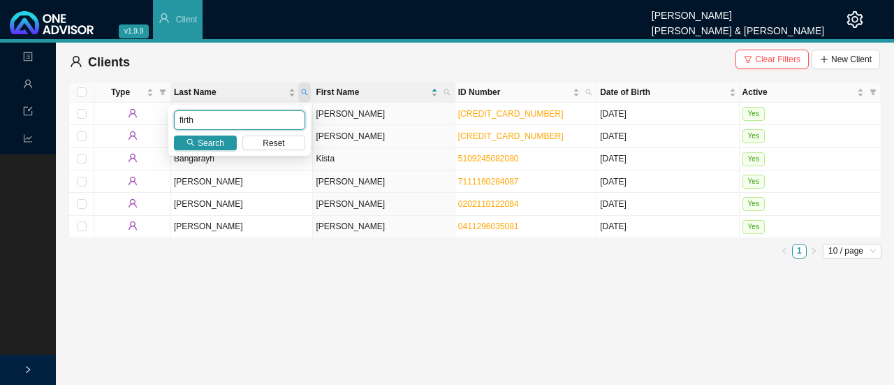
type input "firth"
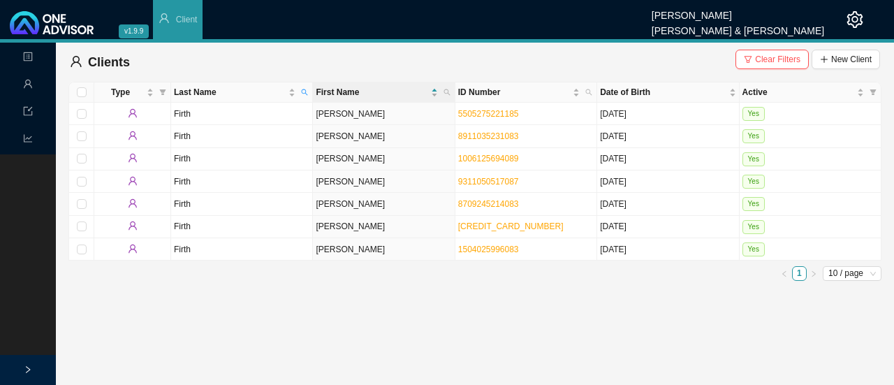
click at [488, 115] on link "5505275221185" at bounding box center [488, 114] width 61 height 10
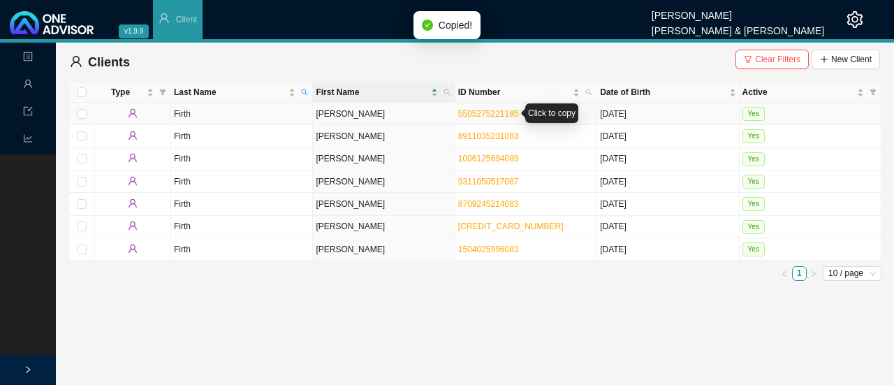
click at [548, 116] on div "Click to copy" at bounding box center [551, 113] width 53 height 20
